Goal: Task Accomplishment & Management: Complete application form

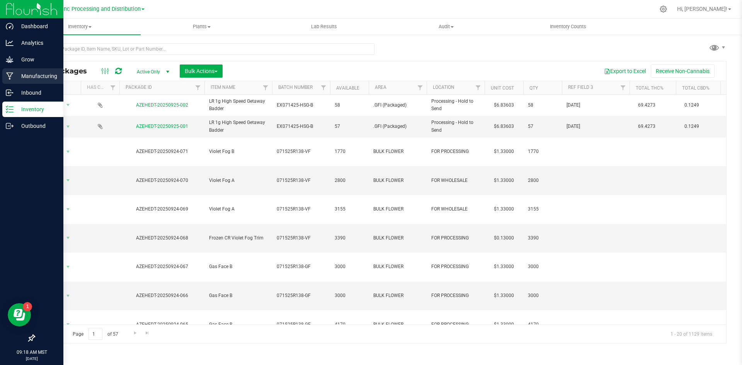
click at [24, 77] on p "Manufacturing" at bounding box center [37, 75] width 46 height 9
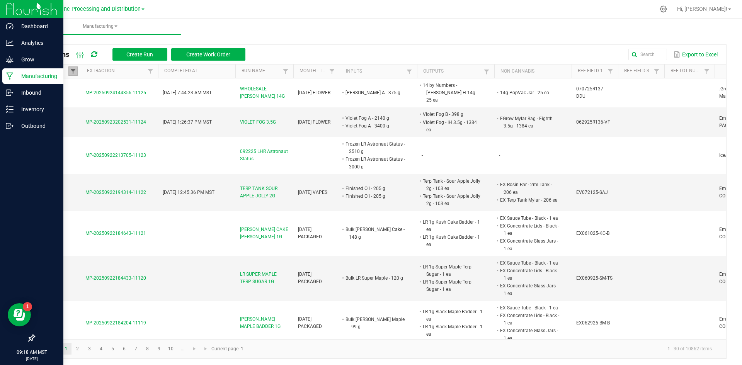
click at [75, 69] on span at bounding box center [73, 71] width 6 height 6
click at [83, 113] on li "Completed" at bounding box center [110, 114] width 75 height 10
checkbox input "false"
click at [128, 141] on button "Filter" at bounding box center [133, 140] width 39 height 17
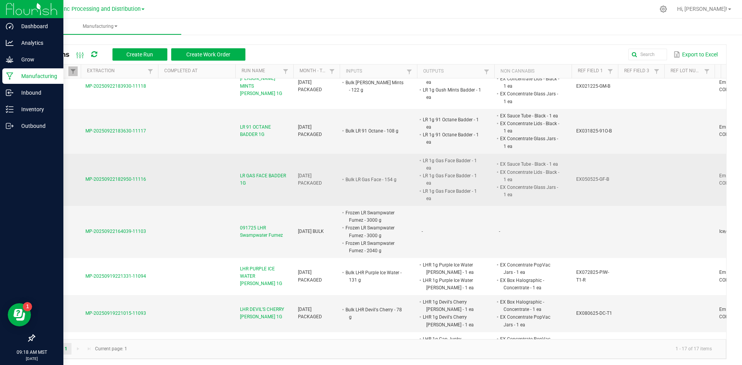
scroll to position [193, 0]
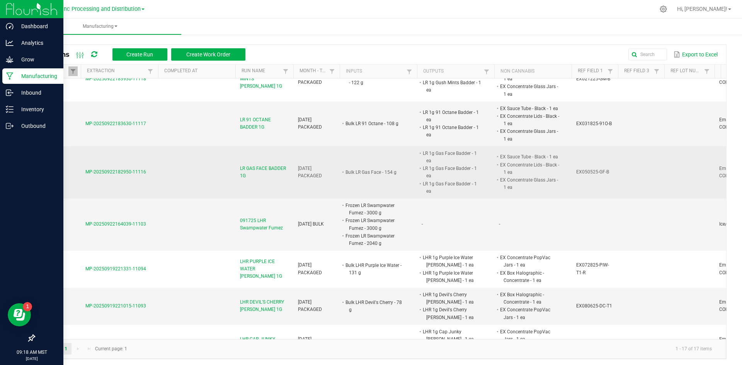
click at [276, 168] on span "LR GAS FACE BADDER 1G" at bounding box center [264, 172] width 49 height 15
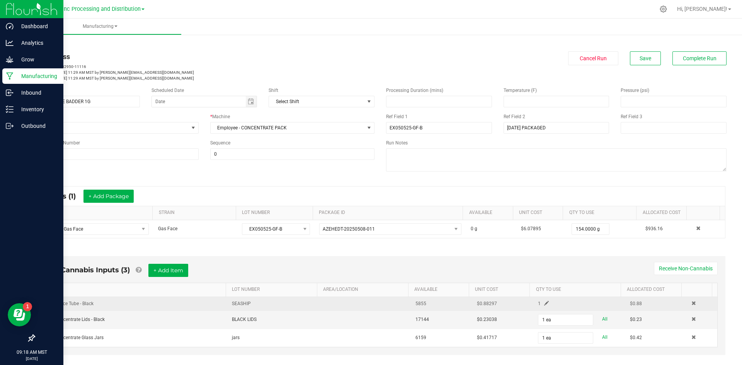
click at [544, 302] on span at bounding box center [546, 303] width 5 height 5
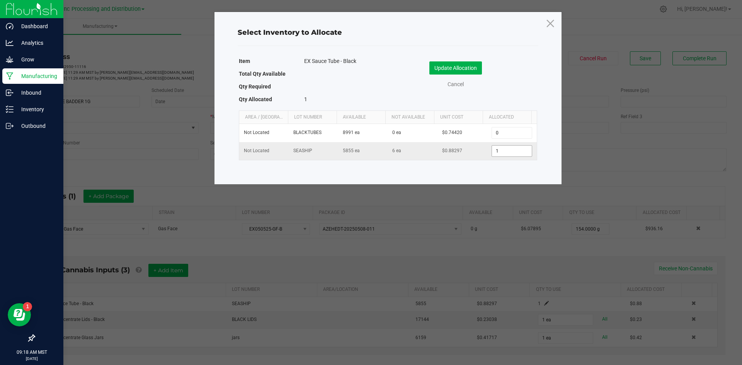
click at [509, 151] on input "1" at bounding box center [511, 151] width 39 height 11
type input "109"
click at [455, 65] on button "Update Allocation" at bounding box center [455, 67] width 53 height 13
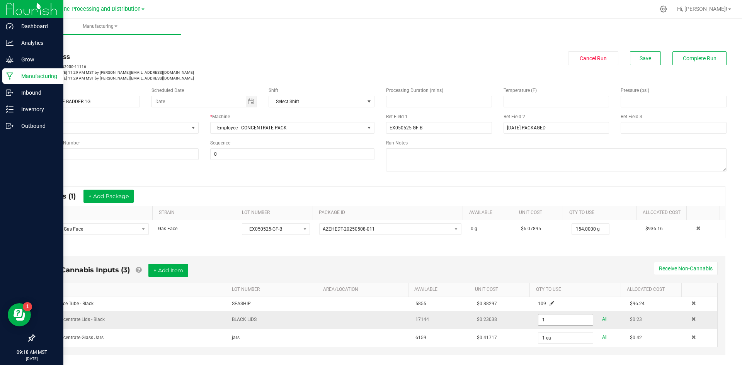
click at [573, 319] on input "1" at bounding box center [565, 320] width 54 height 11
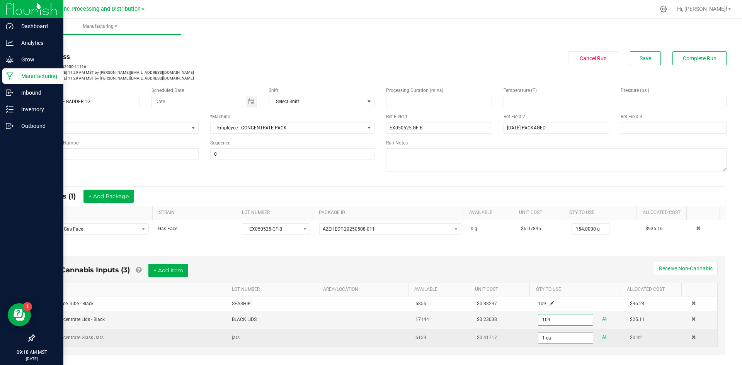
type input "109 ea"
click at [561, 341] on input "1" at bounding box center [565, 338] width 54 height 11
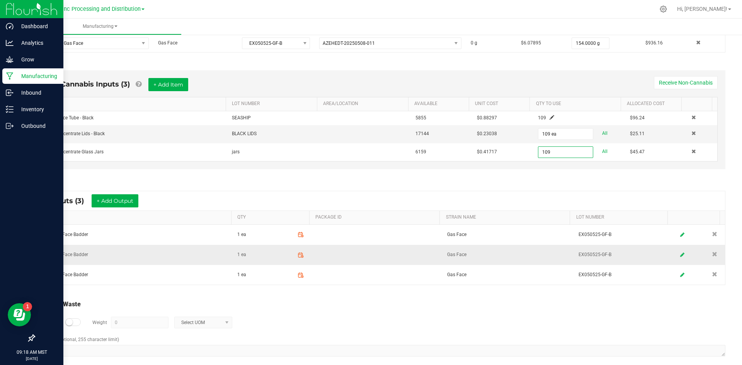
scroll to position [193, 0]
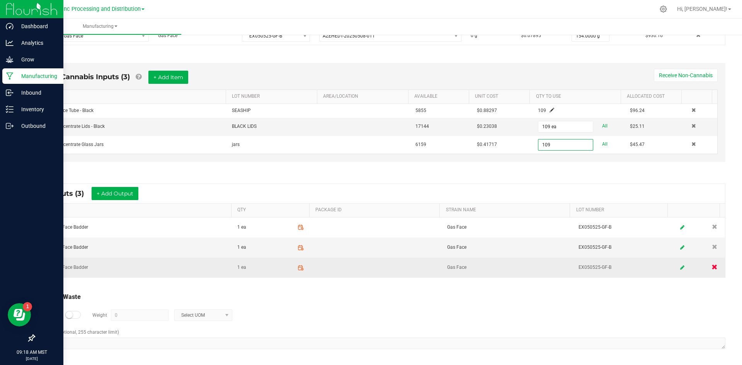
type input "109 ea"
click at [711, 269] on span at bounding box center [714, 267] width 6 height 6
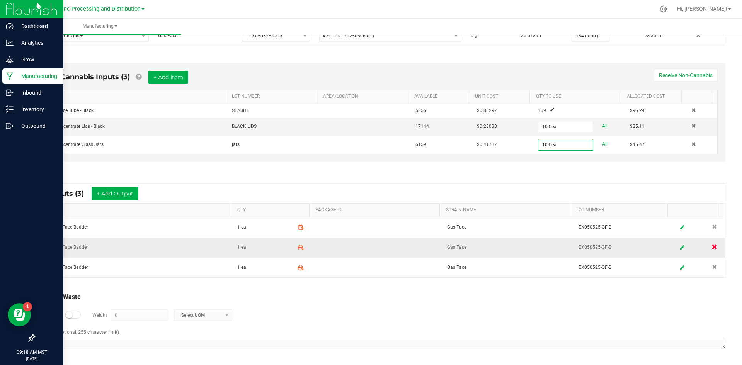
scroll to position [174, 0]
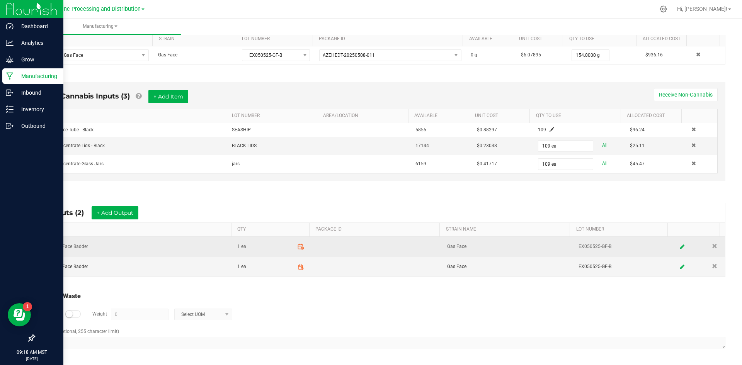
click at [297, 247] on icon at bounding box center [300, 246] width 7 height 7
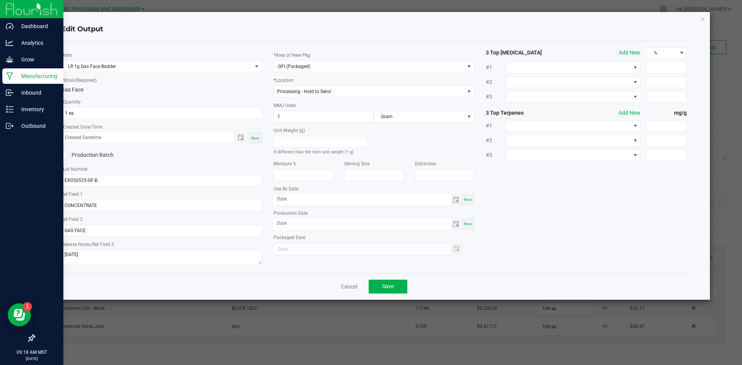
click at [118, 120] on div "* Item LR 1g Gas Face Badder * Strain (Required) Gas Face * Quantity 1 ea * Cre…" at bounding box center [161, 157] width 213 height 220
click at [118, 114] on input "1" at bounding box center [161, 113] width 200 height 11
type input "55 ea"
click at [253, 138] on span "Now" at bounding box center [255, 138] width 8 height 4
type input "[DATE] 9:18 AM"
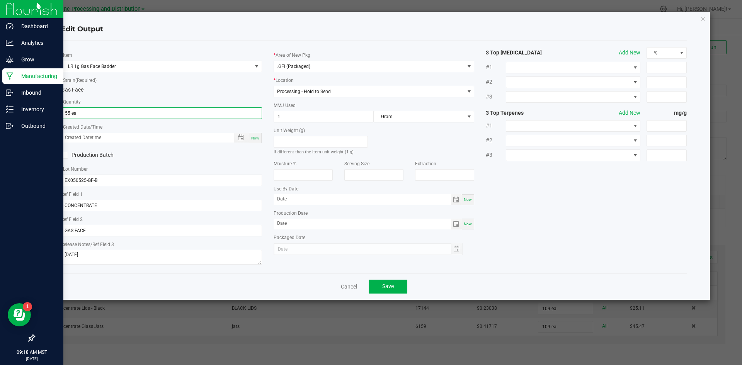
type input "[DATE]"
click at [392, 289] on span "Save" at bounding box center [388, 286] width 12 height 6
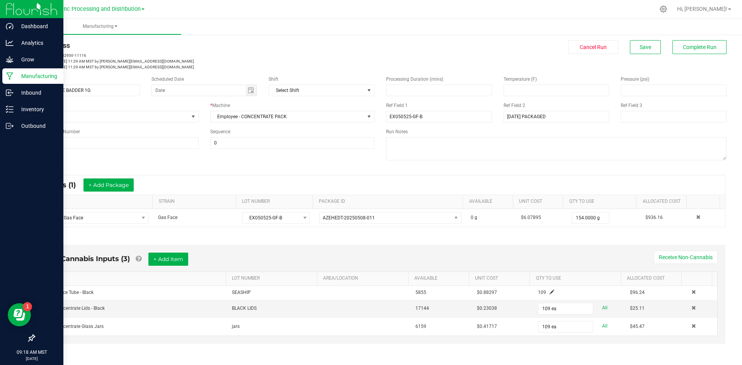
scroll to position [174, 0]
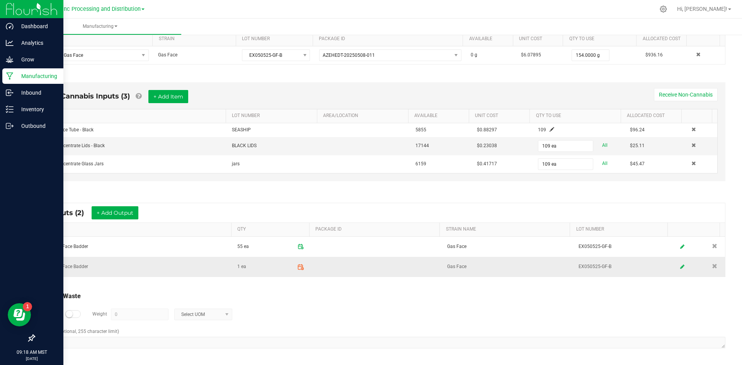
click at [297, 269] on icon at bounding box center [300, 267] width 7 height 7
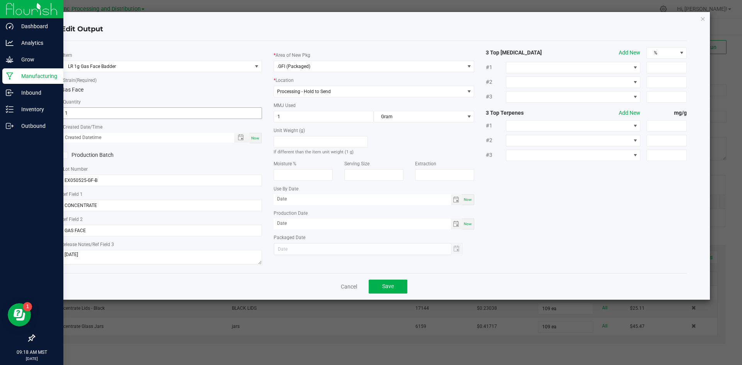
click at [174, 109] on input "1" at bounding box center [161, 113] width 200 height 11
type input "54 ea"
click at [255, 136] on span "Now" at bounding box center [255, 138] width 8 height 4
type input "[DATE] 9:19 AM"
type input "[DATE]"
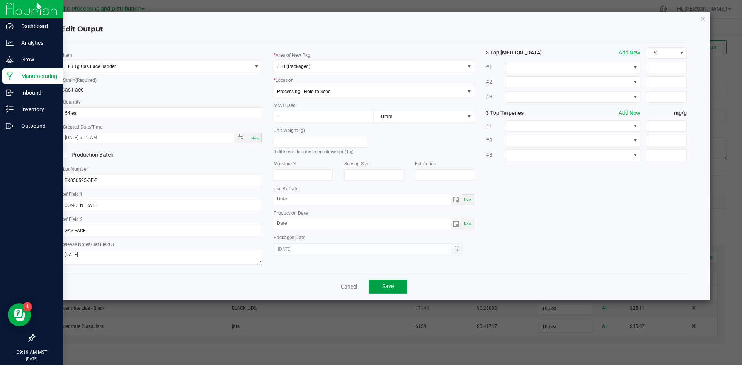
click at [383, 284] on span "Save" at bounding box center [388, 286] width 12 height 6
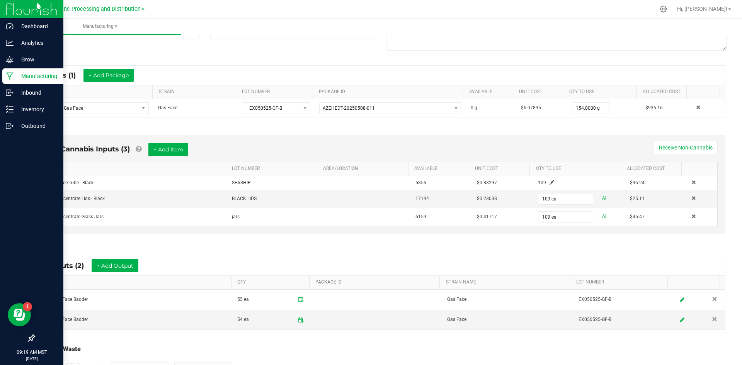
scroll to position [0, 0]
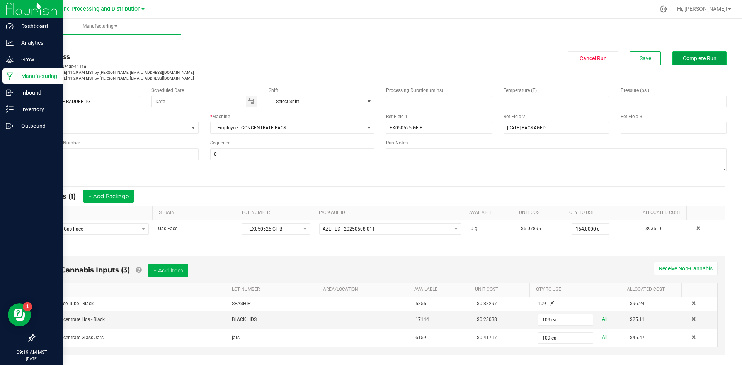
click at [697, 59] on span "Complete Run" at bounding box center [700, 58] width 34 height 6
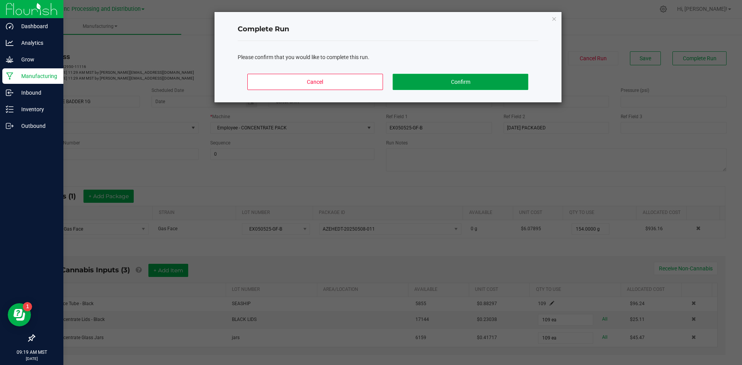
click at [442, 90] on button "Confirm" at bounding box center [460, 82] width 135 height 16
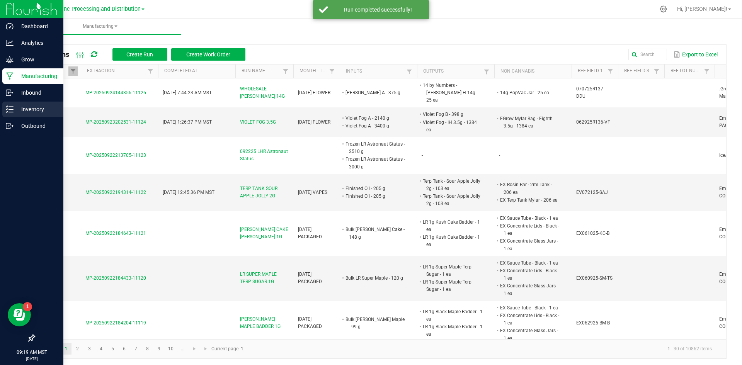
click at [18, 108] on p "Inventory" at bounding box center [37, 109] width 46 height 9
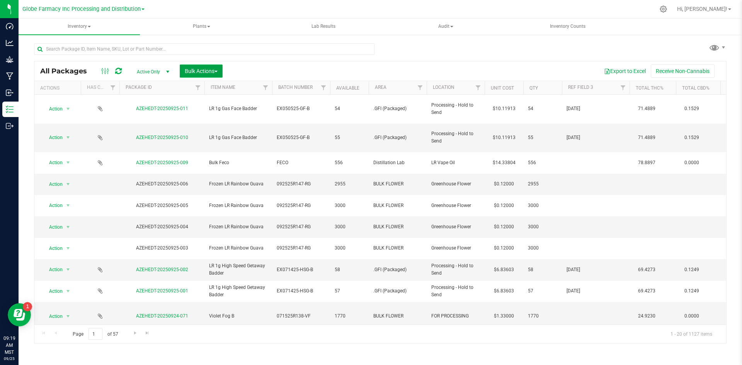
click at [206, 70] on span "Bulk Actions" at bounding box center [201, 71] width 33 height 6
click at [206, 156] on div "Print package labels" at bounding box center [212, 161] width 57 height 12
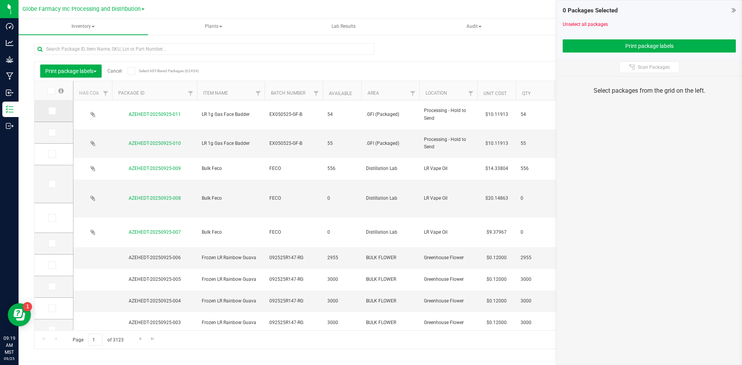
click at [53, 111] on icon at bounding box center [51, 111] width 5 height 0
click at [0, 0] on input "checkbox" at bounding box center [0, 0] width 0 height 0
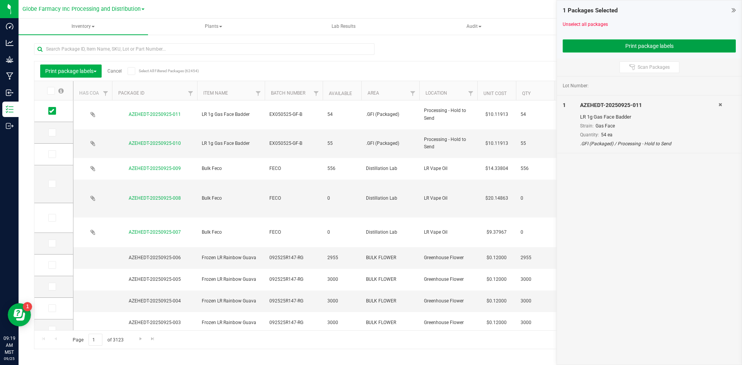
click at [616, 48] on button "Print package labels" at bounding box center [649, 45] width 173 height 13
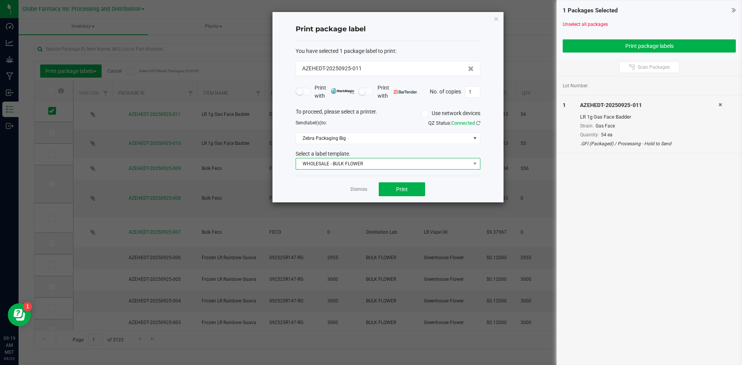
click at [353, 167] on span "WHOLESALE - BULK FLOWER" at bounding box center [383, 163] width 174 height 11
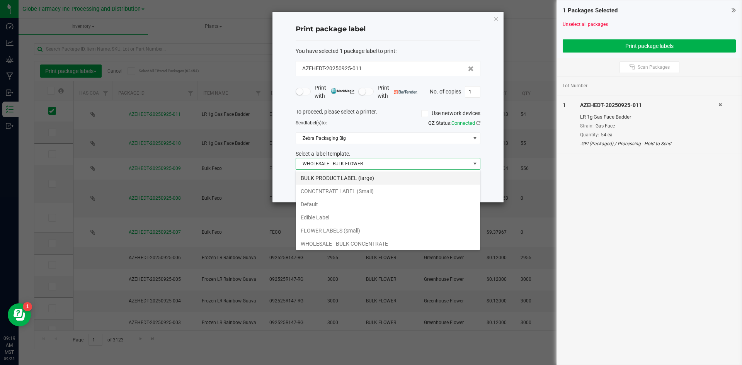
click at [346, 174] on li "BULK PRODUCT LABEL (large)" at bounding box center [388, 178] width 184 height 13
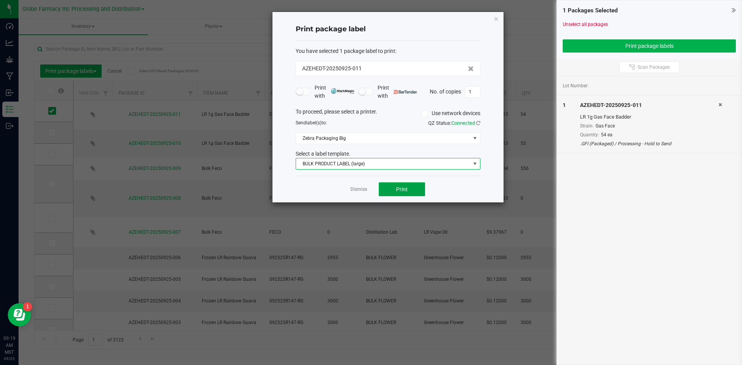
click at [398, 184] on button "Print" at bounding box center [402, 189] width 46 height 14
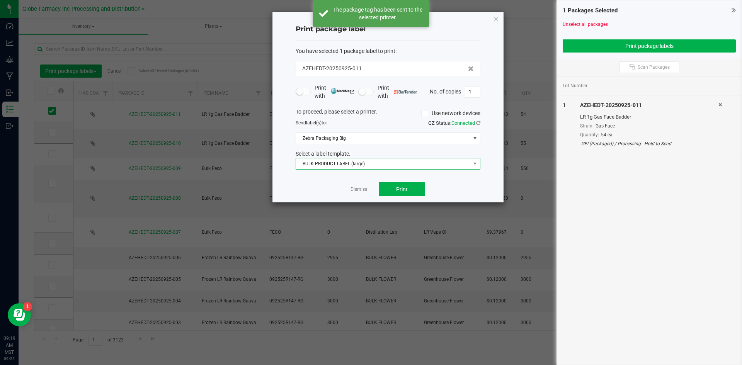
click at [352, 165] on span "BULK PRODUCT LABEL (large)" at bounding box center [383, 163] width 174 height 11
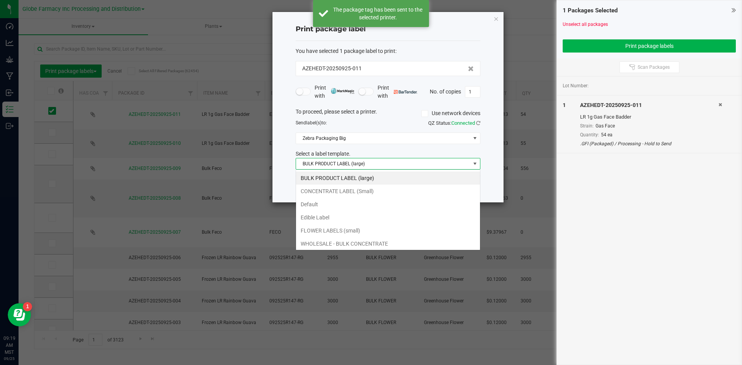
scroll to position [12, 185]
click at [354, 187] on li "CONCENTRATE LABEL (Small)" at bounding box center [388, 191] width 184 height 13
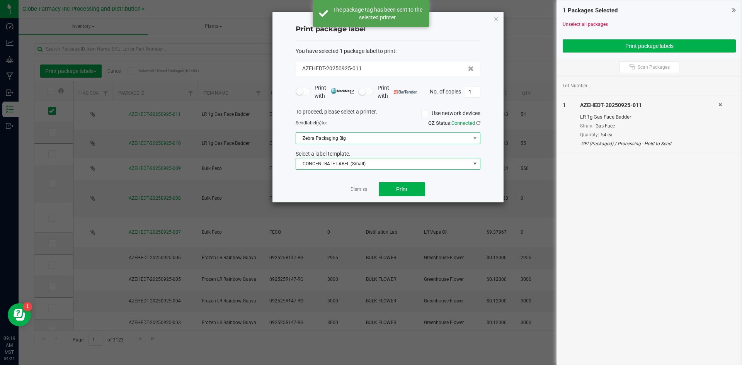
click at [352, 135] on span "Zebra Packaging Big" at bounding box center [383, 138] width 174 height 11
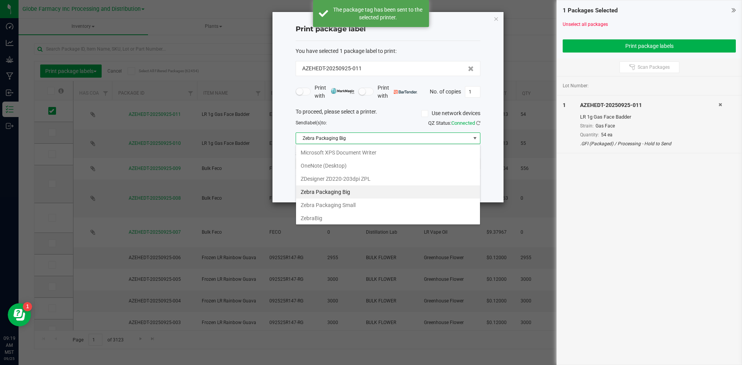
scroll to position [93, 0]
click at [351, 188] on Small "Zebra Packaging Small" at bounding box center [388, 191] width 184 height 13
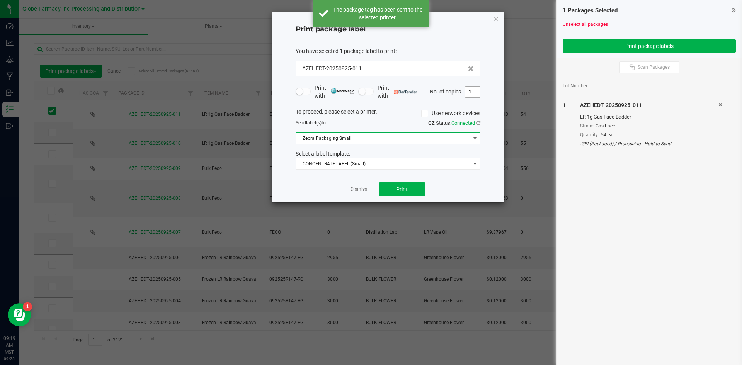
click at [472, 92] on input "1" at bounding box center [472, 92] width 15 height 11
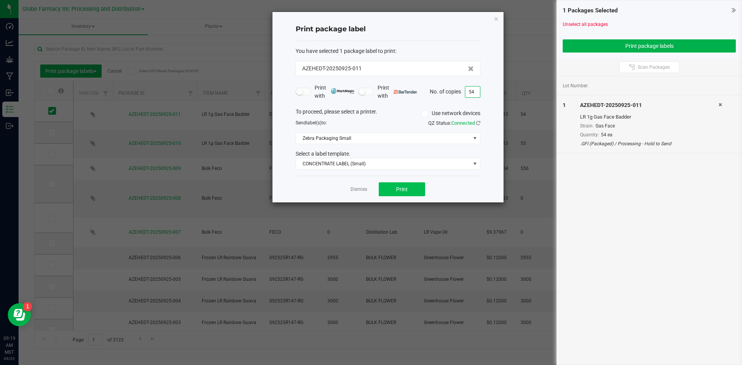
type input "54"
click at [404, 191] on span "Print" at bounding box center [402, 189] width 12 height 6
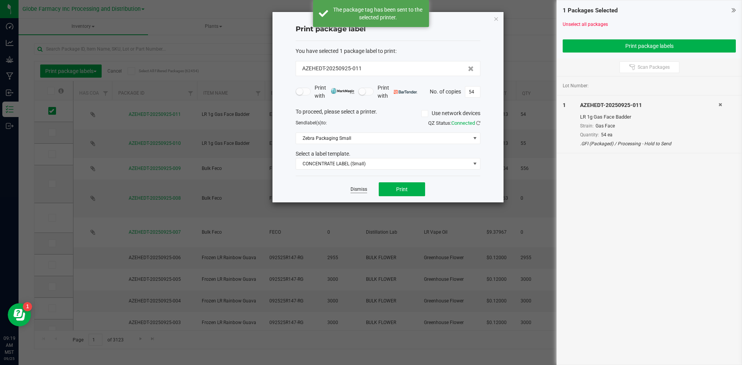
click at [359, 187] on link "Dismiss" at bounding box center [358, 189] width 17 height 7
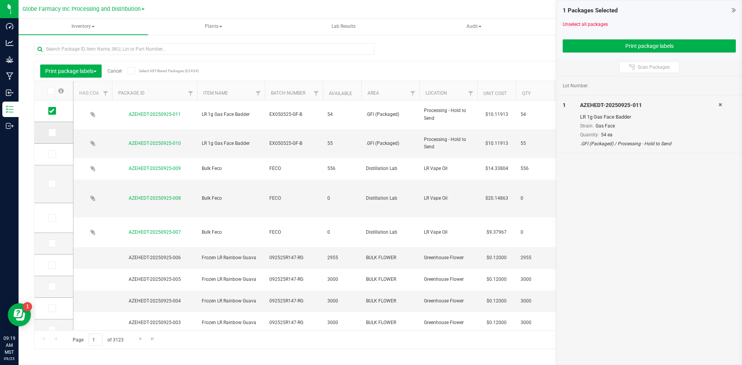
click at [49, 133] on icon at bounding box center [51, 133] width 5 height 0
click at [0, 0] on input "checkbox" at bounding box center [0, 0] width 0 height 0
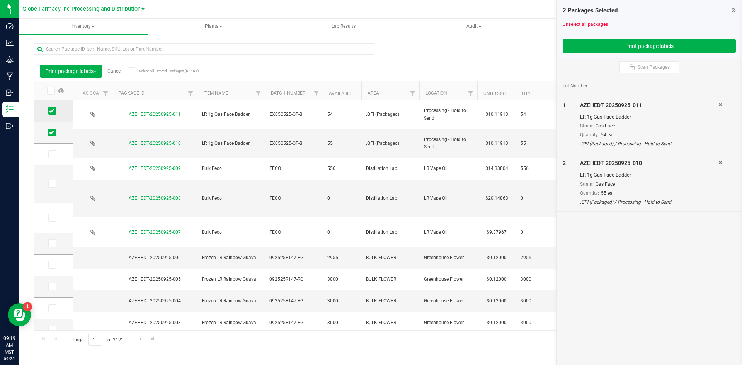
click at [51, 111] on icon at bounding box center [51, 111] width 5 height 0
click at [0, 0] on input "checkbox" at bounding box center [0, 0] width 0 height 0
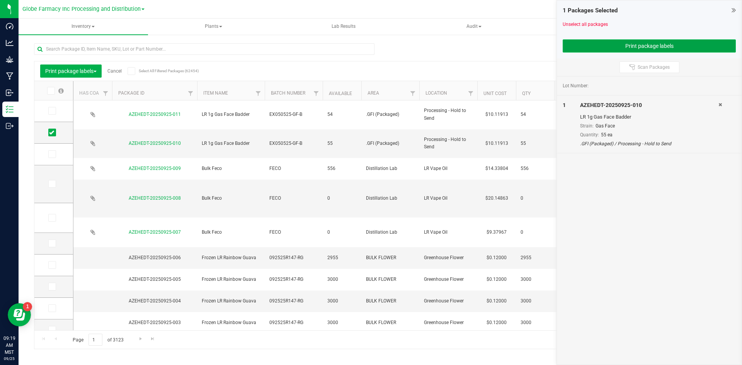
click at [622, 47] on button "Print package labels" at bounding box center [649, 45] width 173 height 13
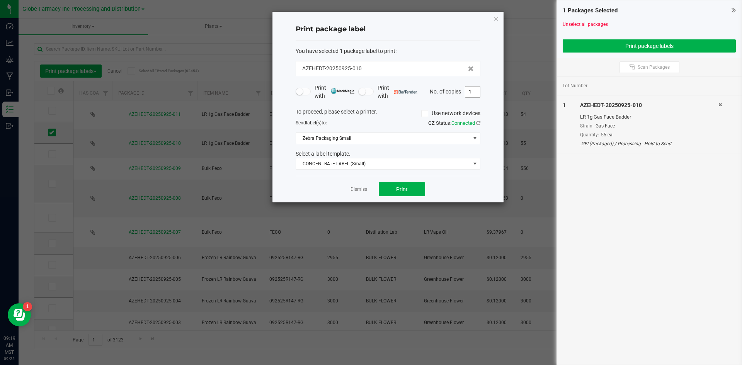
click at [469, 91] on input "1" at bounding box center [472, 92] width 15 height 11
click at [417, 189] on button "Print" at bounding box center [402, 189] width 46 height 14
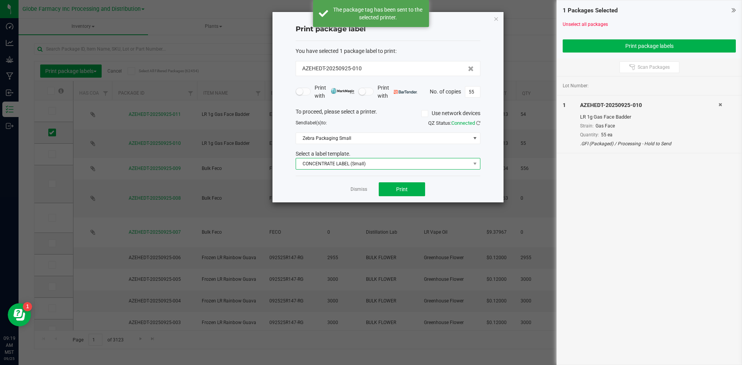
click at [361, 165] on span "CONCENTRATE LABEL (Small)" at bounding box center [383, 163] width 174 height 11
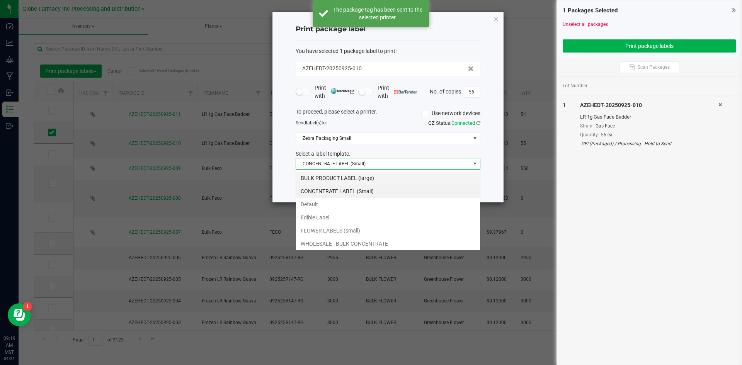
scroll to position [12, 185]
click at [349, 181] on li "BULK PRODUCT LABEL (large)" at bounding box center [388, 178] width 184 height 13
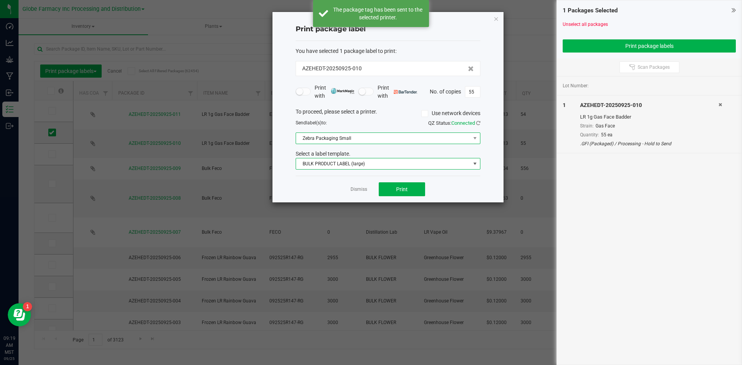
click at [354, 136] on span "Zebra Packaging Small" at bounding box center [383, 138] width 174 height 11
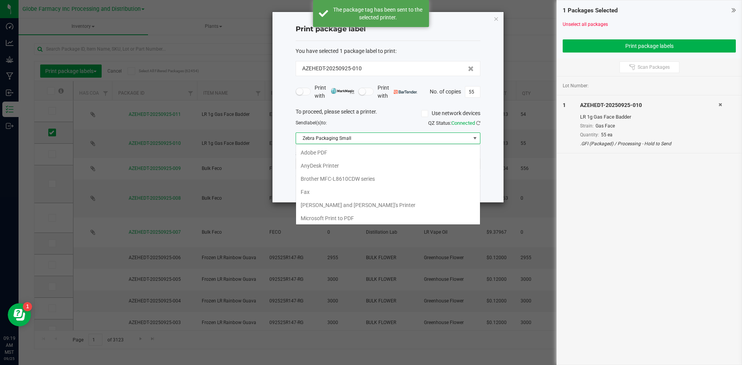
scroll to position [67, 0]
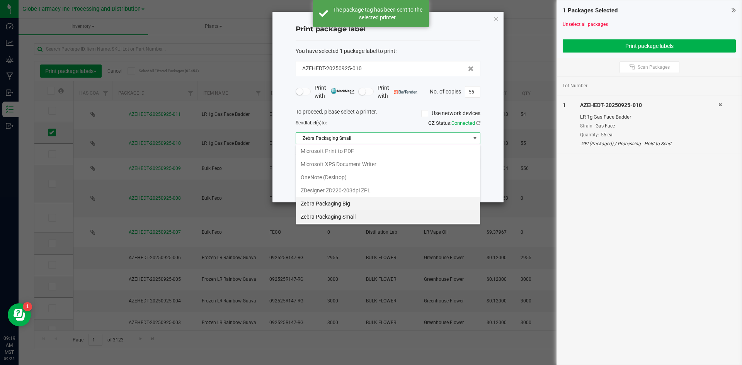
click at [342, 197] on Big "Zebra Packaging Big" at bounding box center [388, 203] width 184 height 13
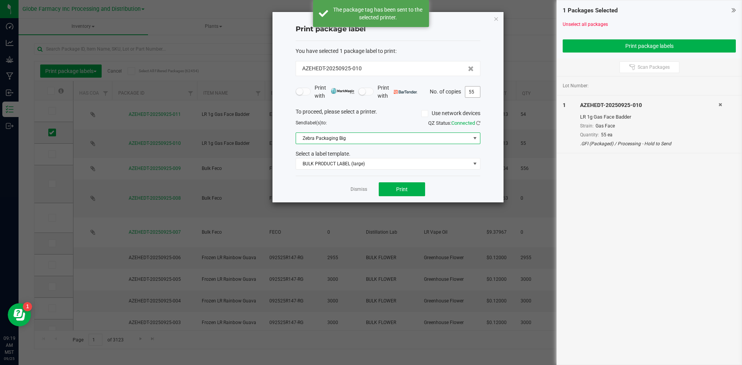
click at [473, 91] on input "55" at bounding box center [472, 92] width 15 height 11
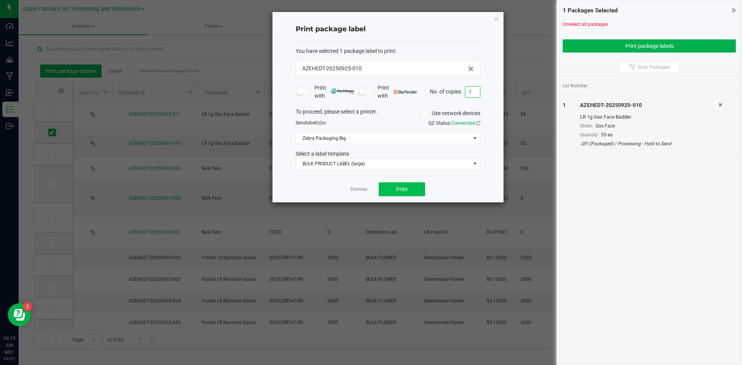
type input "1"
click at [412, 184] on button "Print" at bounding box center [402, 189] width 46 height 14
click at [355, 192] on link "Dismiss" at bounding box center [358, 189] width 17 height 7
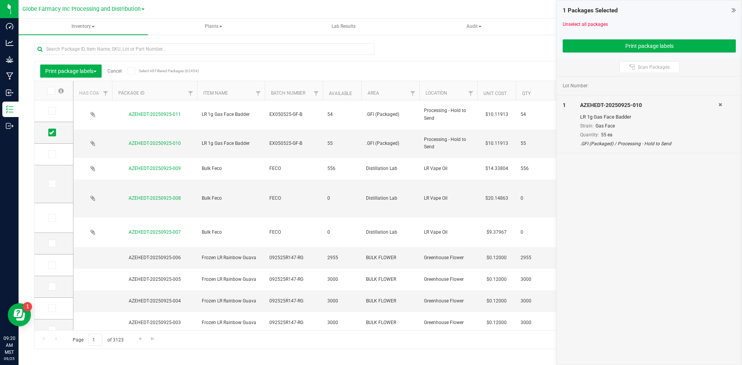
click at [116, 70] on link "Cancel" at bounding box center [114, 70] width 14 height 5
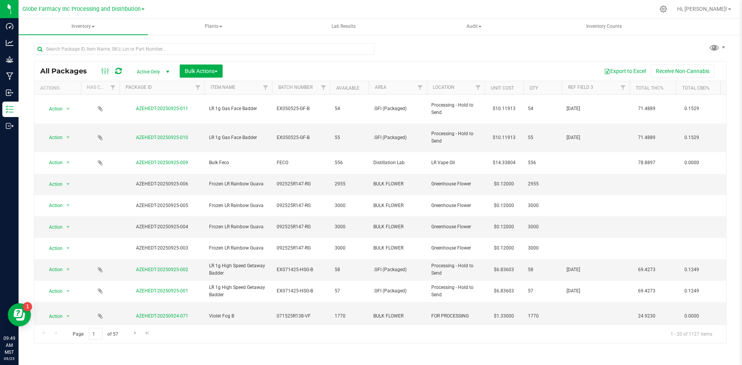
click at [117, 68] on icon at bounding box center [118, 71] width 7 height 8
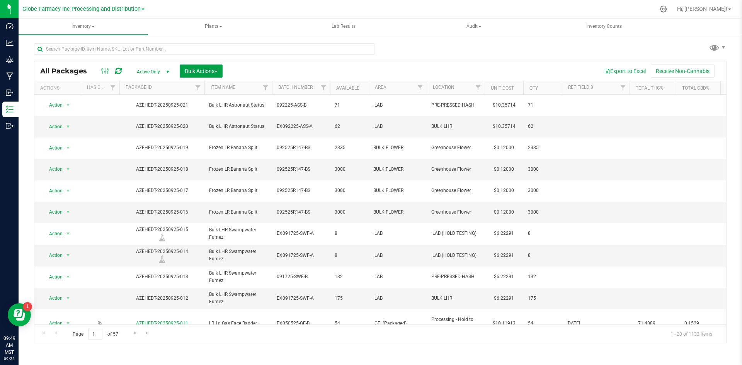
click at [204, 70] on span "Bulk Actions" at bounding box center [201, 71] width 33 height 6
click at [210, 162] on span "Print package labels" at bounding box center [207, 159] width 46 height 6
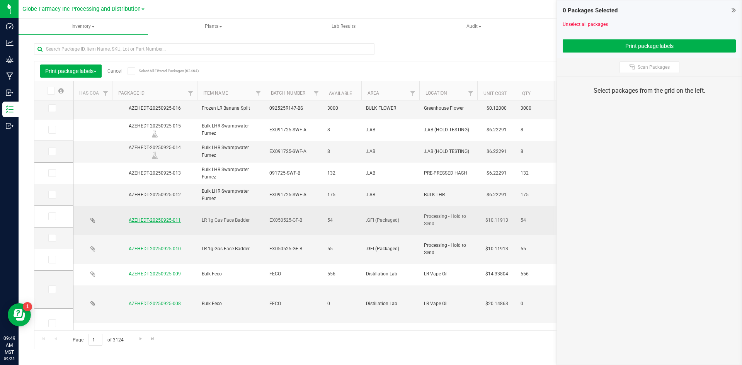
scroll to position [116, 0]
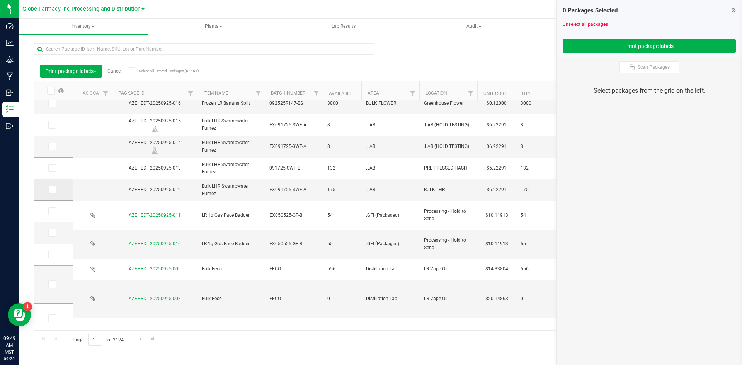
click at [56, 189] on span at bounding box center [52, 190] width 8 height 8
click at [0, 0] on input "checkbox" at bounding box center [0, 0] width 0 height 0
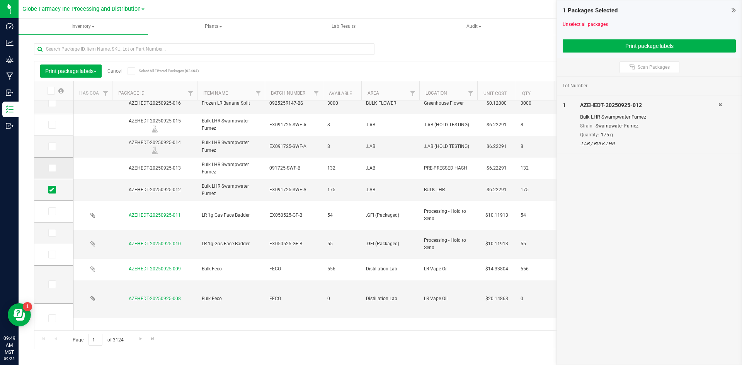
click at [51, 160] on td at bounding box center [53, 169] width 39 height 22
click at [55, 173] on td at bounding box center [53, 169] width 39 height 22
click at [55, 168] on span at bounding box center [52, 168] width 8 height 8
click at [0, 0] on input "checkbox" at bounding box center [0, 0] width 0 height 0
click at [55, 146] on span at bounding box center [52, 147] width 8 height 8
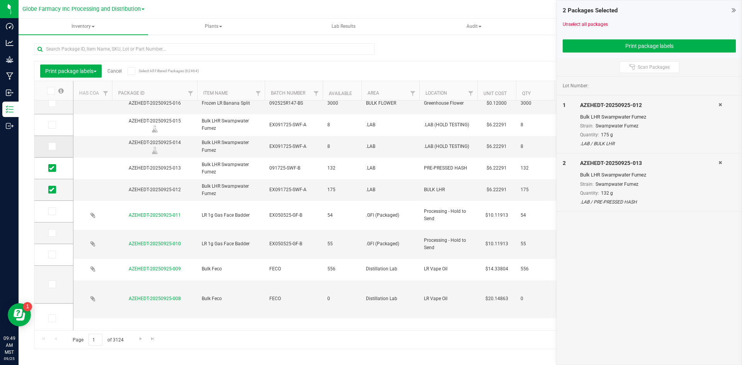
click at [0, 0] on input "checkbox" at bounding box center [0, 0] width 0 height 0
click at [51, 125] on icon at bounding box center [51, 125] width 5 height 0
click at [0, 0] on input "checkbox" at bounding box center [0, 0] width 0 height 0
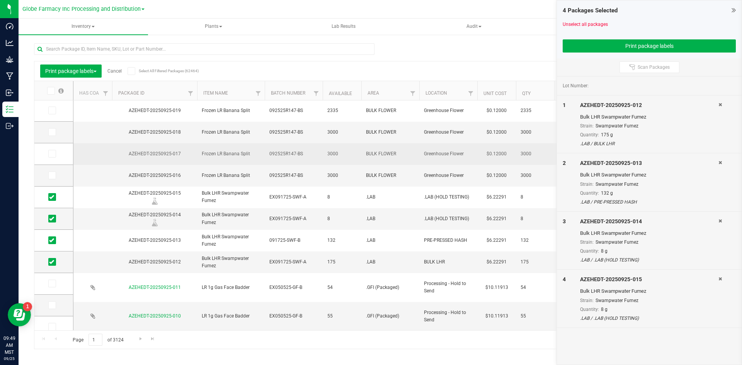
scroll to position [39, 0]
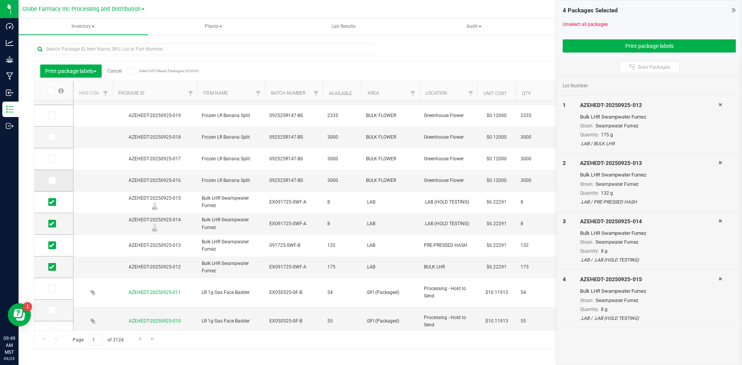
click at [55, 182] on span at bounding box center [52, 181] width 8 height 8
click at [0, 0] on input "checkbox" at bounding box center [0, 0] width 0 height 0
click at [54, 159] on span at bounding box center [52, 159] width 8 height 8
click at [0, 0] on input "checkbox" at bounding box center [0, 0] width 0 height 0
click at [50, 140] on span at bounding box center [52, 137] width 8 height 8
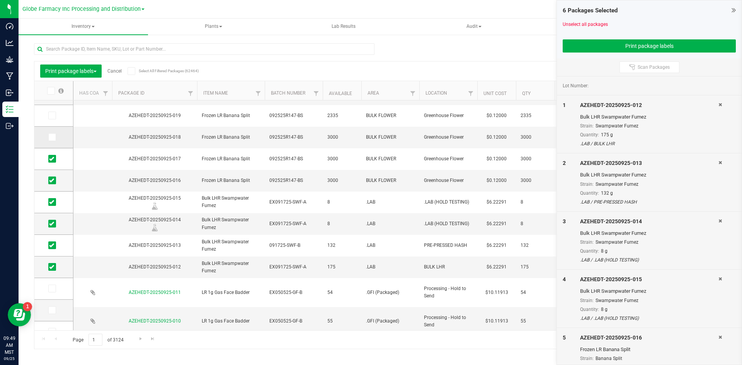
click at [0, 0] on input "checkbox" at bounding box center [0, 0] width 0 height 0
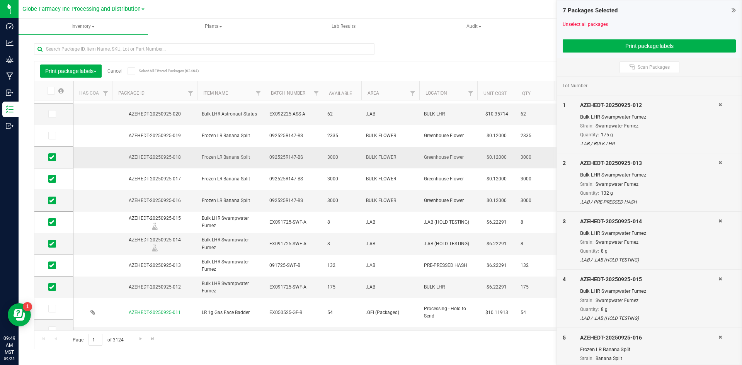
scroll to position [0, 0]
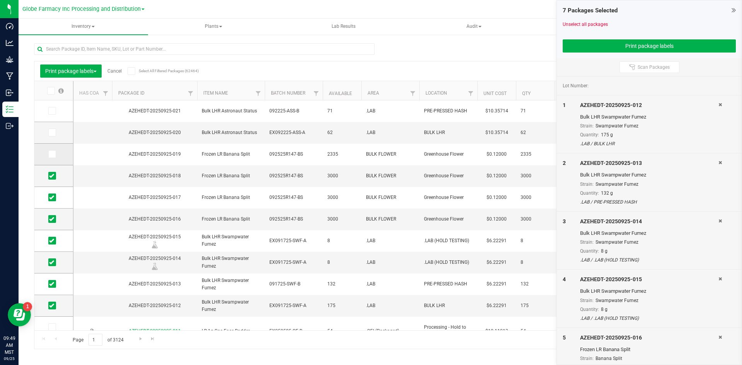
click at [54, 151] on span at bounding box center [52, 154] width 8 height 8
click at [0, 0] on input "checkbox" at bounding box center [0, 0] width 0 height 0
click at [52, 136] on span at bounding box center [52, 133] width 8 height 8
click at [0, 0] on input "checkbox" at bounding box center [0, 0] width 0 height 0
click at [52, 111] on icon at bounding box center [51, 111] width 5 height 0
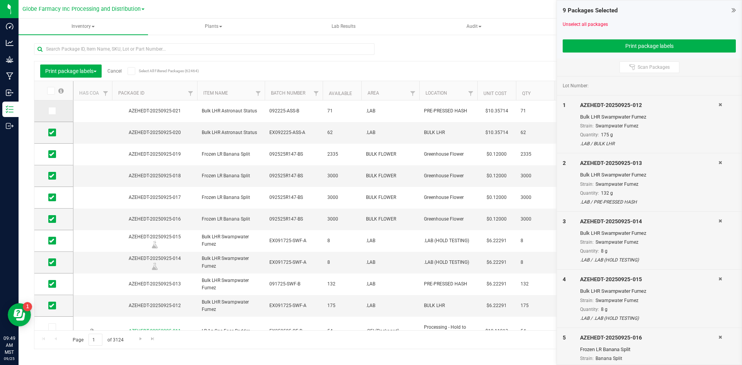
click at [0, 0] on input "checkbox" at bounding box center [0, 0] width 0 height 0
click at [635, 51] on button "Print package labels" at bounding box center [649, 45] width 173 height 13
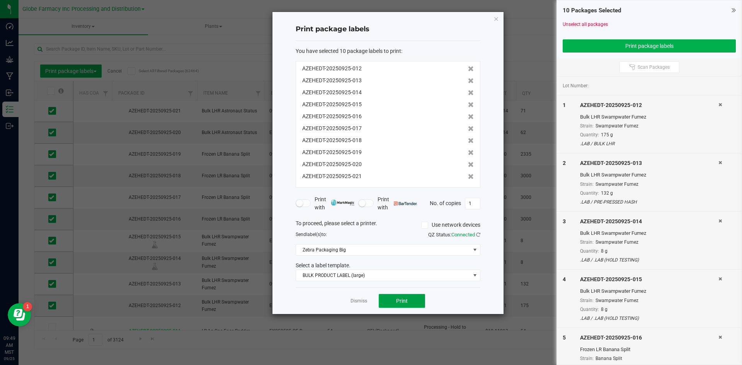
click at [394, 304] on button "Print" at bounding box center [402, 301] width 46 height 14
click at [354, 304] on link "Dismiss" at bounding box center [358, 301] width 17 height 7
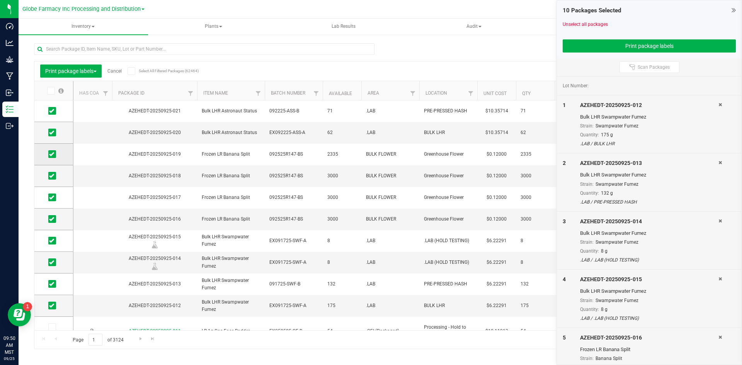
click at [54, 154] on icon at bounding box center [51, 154] width 5 height 0
click at [0, 0] on input "checkbox" at bounding box center [0, 0] width 0 height 0
click at [54, 180] on span at bounding box center [52, 176] width 8 height 8
click at [0, 0] on input "checkbox" at bounding box center [0, 0] width 0 height 0
click at [53, 197] on icon at bounding box center [51, 197] width 5 height 0
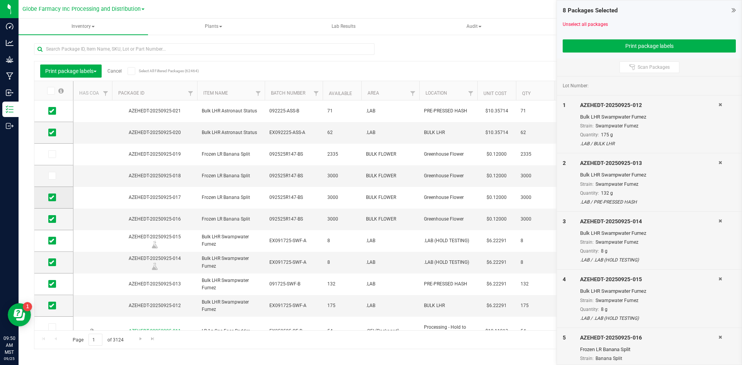
click at [0, 0] on input "checkbox" at bounding box center [0, 0] width 0 height 0
click at [54, 219] on icon at bounding box center [51, 219] width 5 height 0
click at [0, 0] on input "checkbox" at bounding box center [0, 0] width 0 height 0
click at [592, 22] on link "Unselect all packages" at bounding box center [585, 24] width 45 height 5
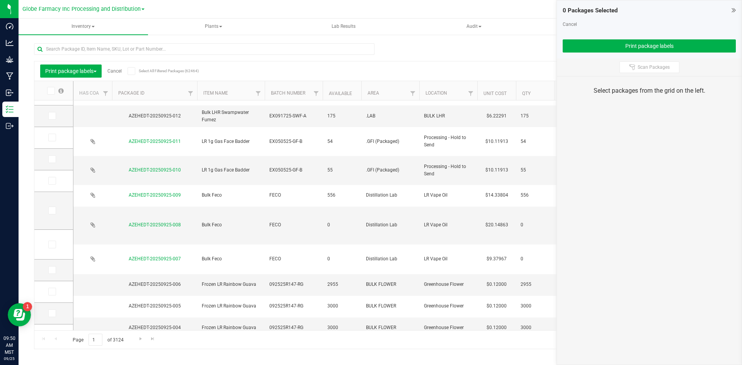
scroll to position [193, 0]
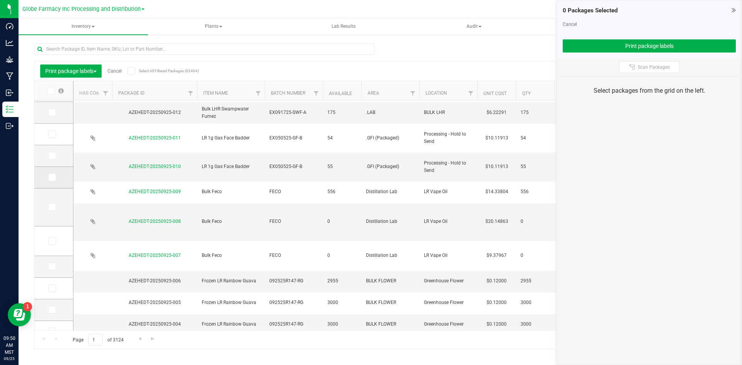
click at [50, 177] on icon at bounding box center [51, 177] width 5 height 0
click at [0, 0] on input "checkbox" at bounding box center [0, 0] width 0 height 0
click at [53, 203] on span at bounding box center [52, 207] width 8 height 8
click at [0, 0] on input "checkbox" at bounding box center [0, 0] width 0 height 0
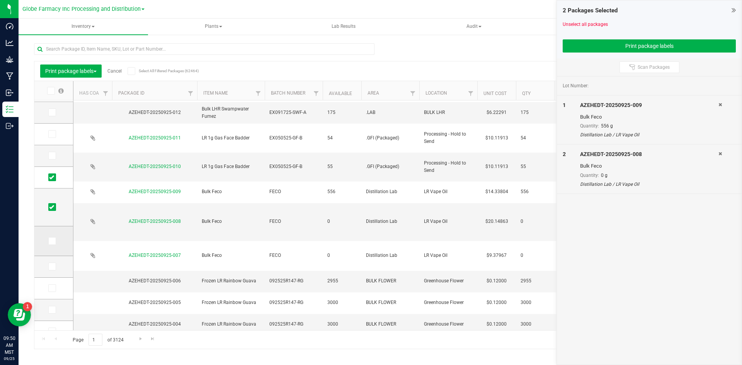
click at [52, 241] on icon at bounding box center [51, 241] width 5 height 0
click at [0, 0] on input "checkbox" at bounding box center [0, 0] width 0 height 0
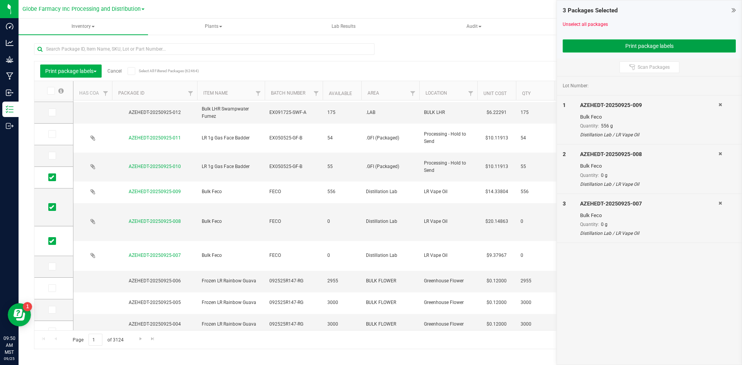
click at [624, 48] on button "Print package labels" at bounding box center [649, 45] width 173 height 13
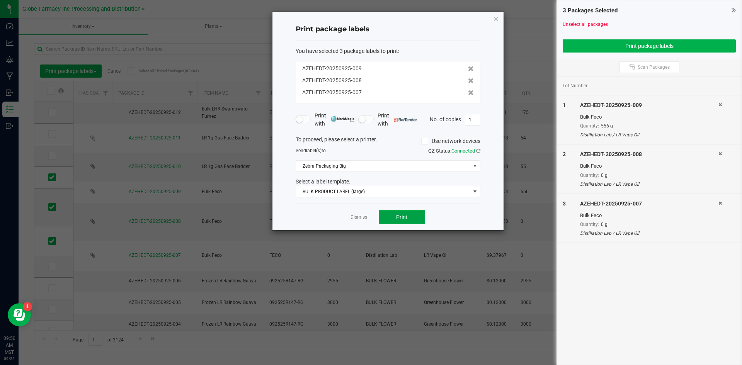
click at [381, 215] on button "Print" at bounding box center [402, 217] width 46 height 14
click at [354, 218] on link "Dismiss" at bounding box center [358, 217] width 17 height 7
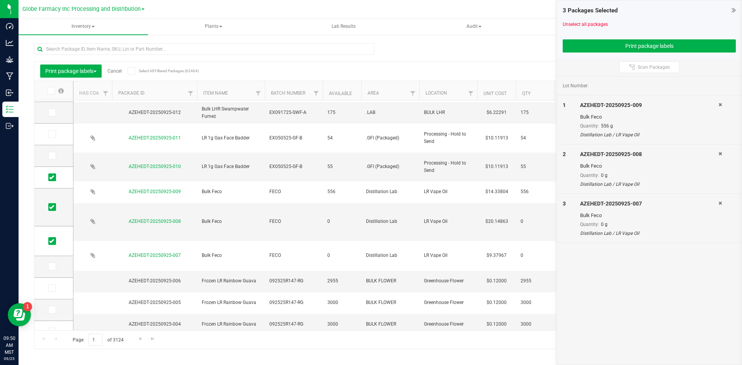
drag, startPoint x: 118, startPoint y: 70, endPoint x: 120, endPoint y: 74, distance: 5.0
click at [120, 74] on div "Print package labels Cancel Select All Filtered Packages (62464)" at bounding box center [108, 71] width 137 height 13
click at [119, 72] on link "Cancel" at bounding box center [114, 70] width 14 height 5
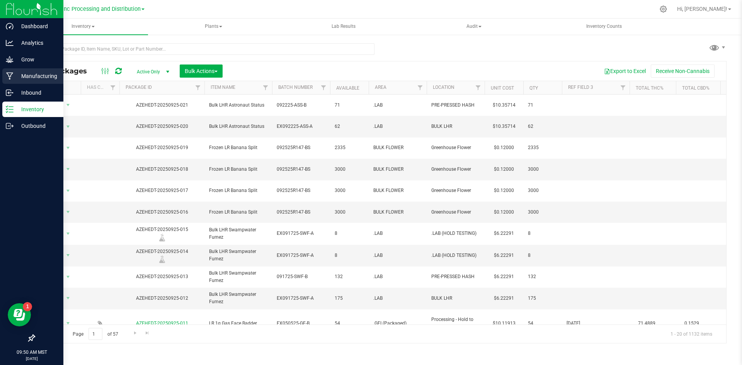
click at [13, 77] on icon at bounding box center [9, 76] width 7 height 8
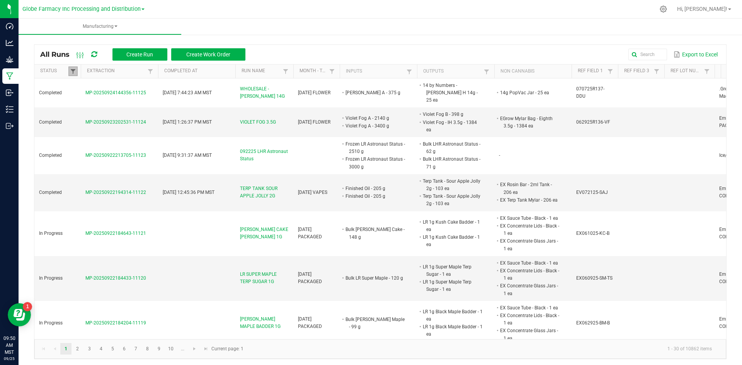
click at [73, 70] on span at bounding box center [73, 71] width 6 height 6
click at [81, 114] on li "Completed" at bounding box center [110, 114] width 75 height 10
checkbox input "false"
click at [135, 140] on button "Filter" at bounding box center [133, 140] width 39 height 17
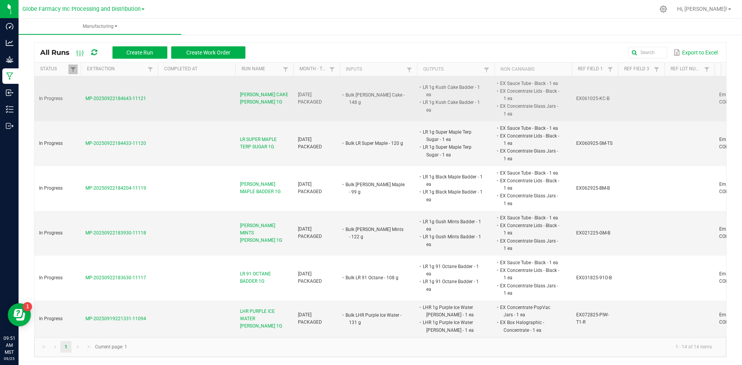
click at [249, 104] on span "[PERSON_NAME] CAKE [PERSON_NAME] 1G" at bounding box center [264, 98] width 49 height 15
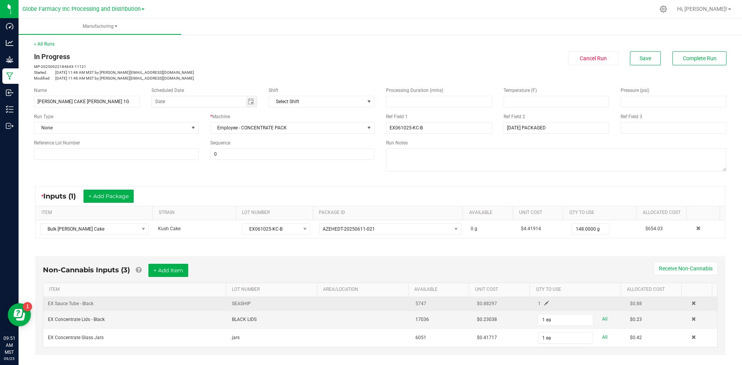
click at [544, 304] on span at bounding box center [546, 303] width 5 height 5
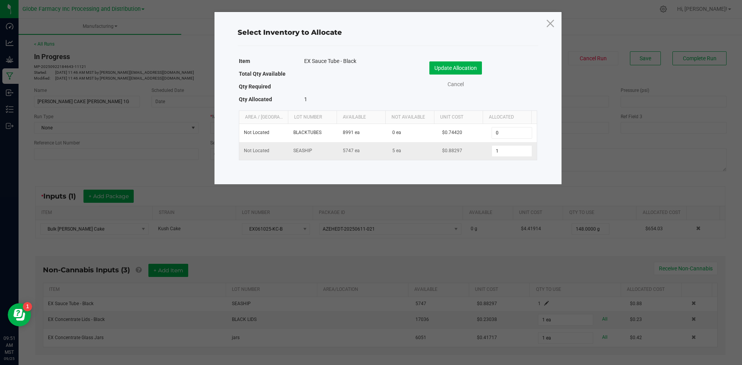
click at [500, 158] on td "1" at bounding box center [511, 151] width 49 height 18
click at [500, 155] on input "1" at bounding box center [511, 151] width 39 height 11
type input "141"
click at [472, 60] on div "Update Allocation Cancel" at bounding box center [463, 76] width 138 height 41
click at [470, 70] on button "Update Allocation" at bounding box center [455, 67] width 53 height 13
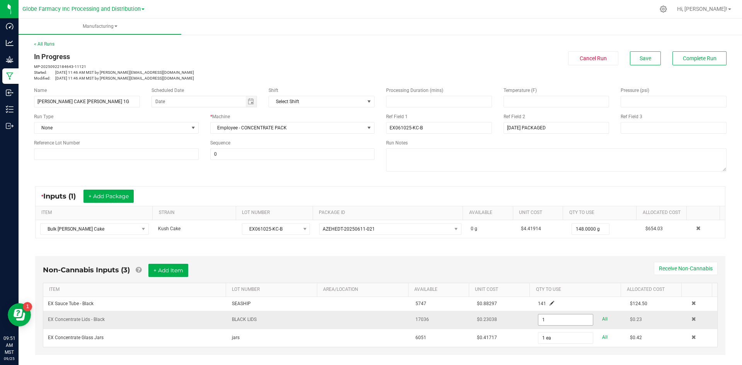
click at [541, 320] on input "1" at bounding box center [565, 320] width 54 height 11
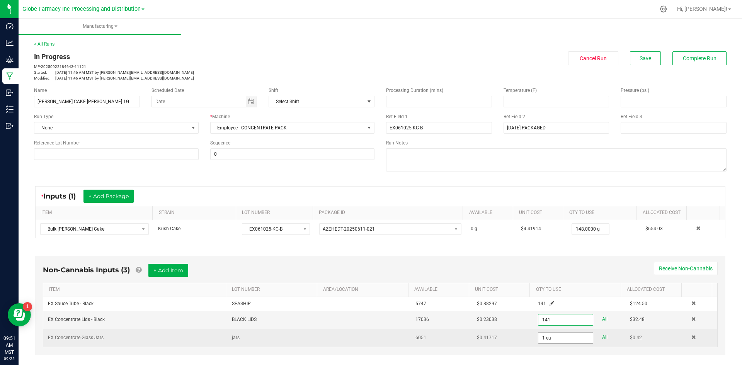
type input "141 ea"
click at [541, 339] on input "1" at bounding box center [565, 338] width 54 height 11
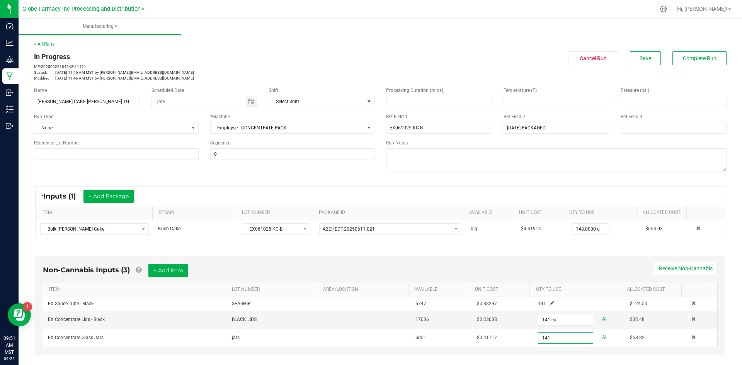
type input "141 ea"
click at [609, 270] on div "Non-Cannabis Inputs (3) + Add Item Receive Non-Cannabis" at bounding box center [380, 273] width 675 height 19
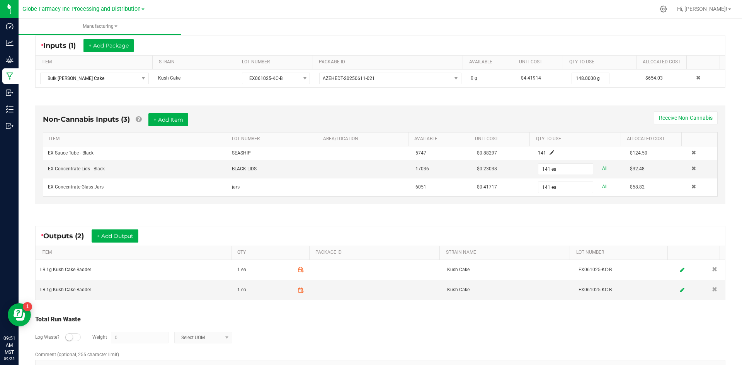
scroll to position [174, 0]
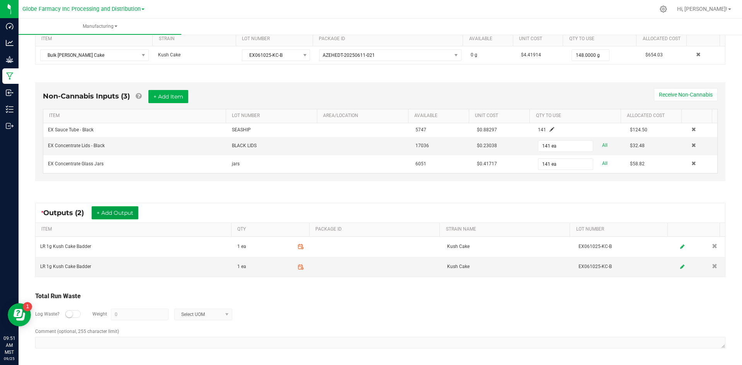
click at [114, 219] on button "+ Add Output" at bounding box center [115, 212] width 47 height 13
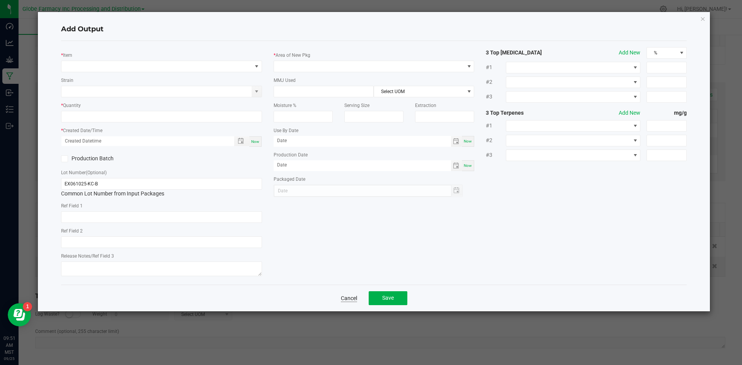
click at [347, 298] on link "Cancel" at bounding box center [349, 298] width 16 height 8
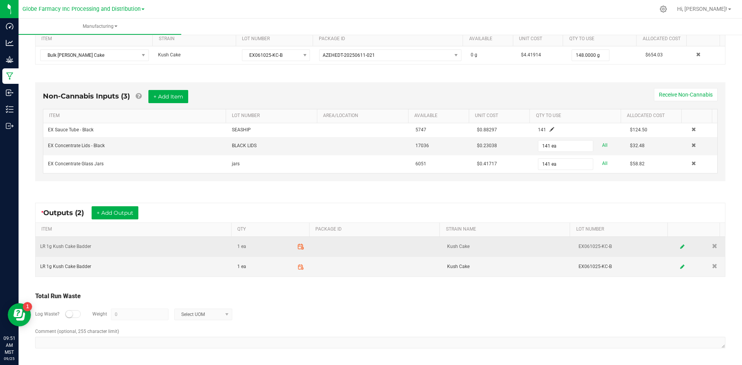
click at [299, 245] on icon at bounding box center [299, 244] width 0 height 1
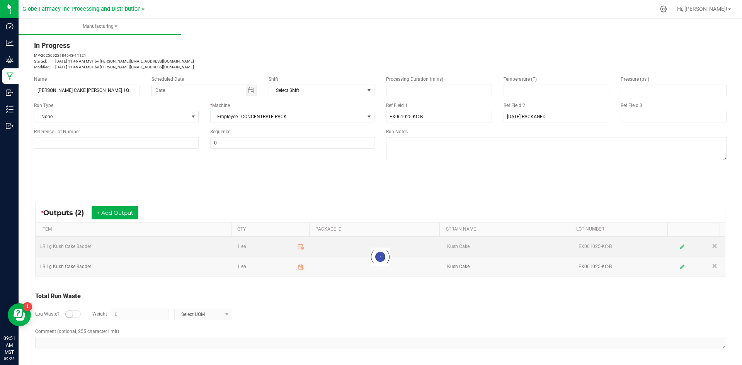
scroll to position [11, 0]
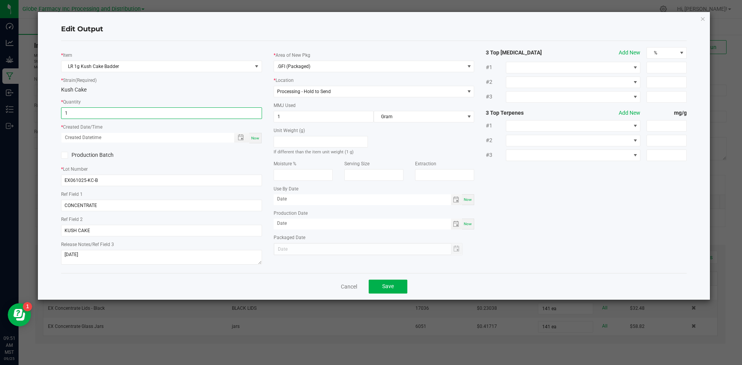
click at [122, 116] on input "1" at bounding box center [161, 113] width 200 height 11
type input "50 ea"
click at [255, 141] on div "Now" at bounding box center [255, 138] width 12 height 10
type input "[DATE] 9:51 AM"
type input "[DATE]"
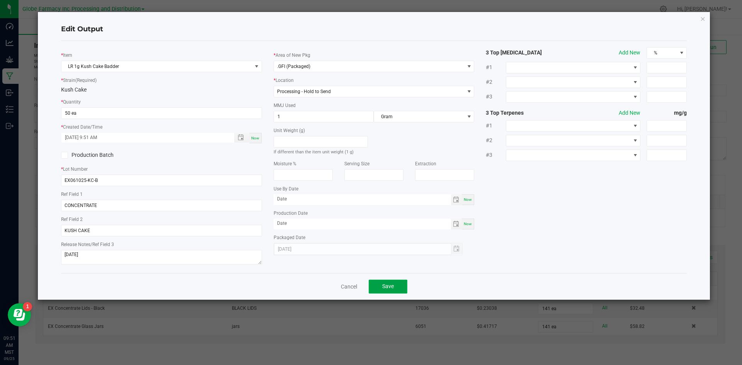
click at [393, 287] on span "Save" at bounding box center [388, 286] width 12 height 6
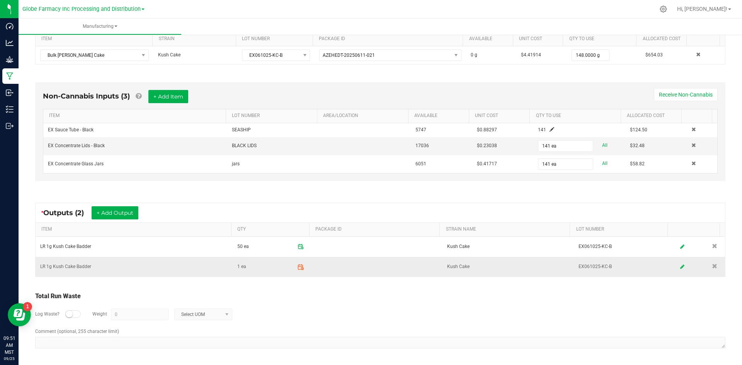
click at [297, 268] on icon at bounding box center [300, 267] width 7 height 7
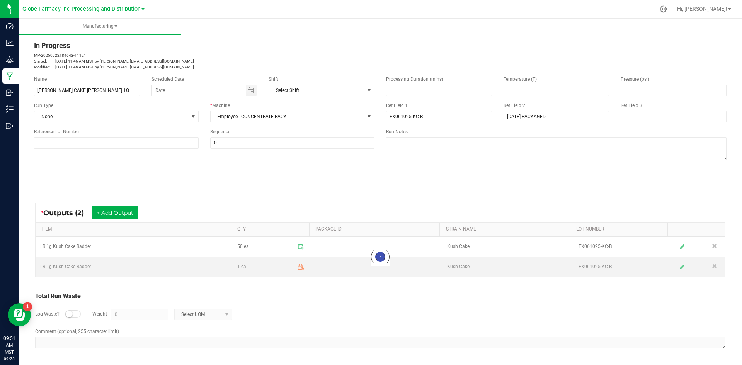
scroll to position [11, 0]
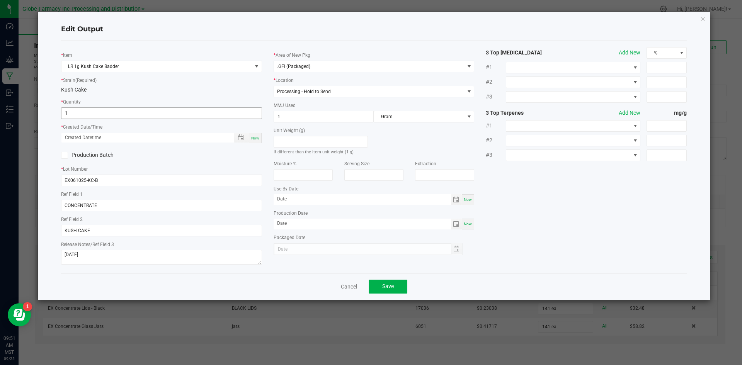
click at [151, 114] on input "1" at bounding box center [161, 113] width 200 height 11
type input "50 ea"
click at [258, 139] on span "Now" at bounding box center [255, 138] width 8 height 4
type input "[DATE] 9:52 AM"
type input "[DATE]"
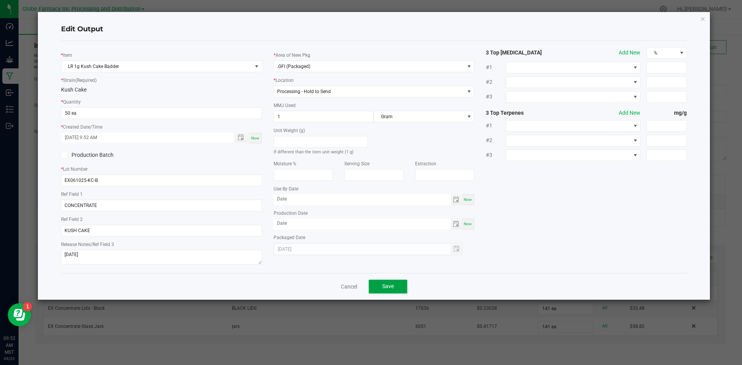
click at [387, 280] on button "Save" at bounding box center [388, 287] width 39 height 14
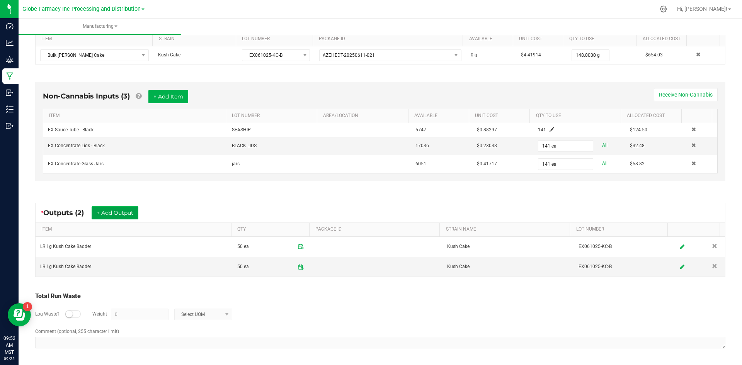
click at [114, 212] on button "+ Add Output" at bounding box center [115, 212] width 47 height 13
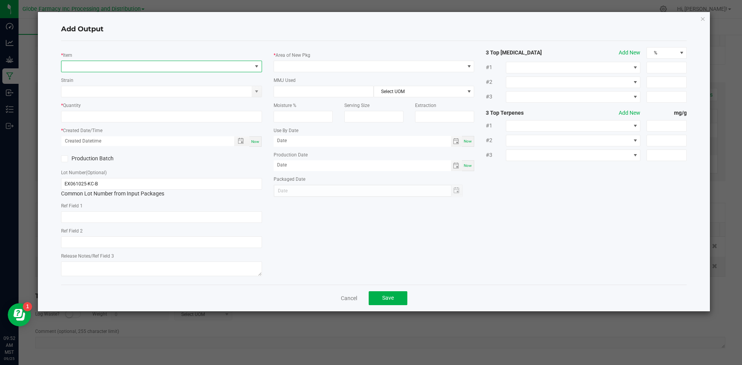
click at [102, 63] on span "NO DATA FOUND" at bounding box center [156, 66] width 190 height 11
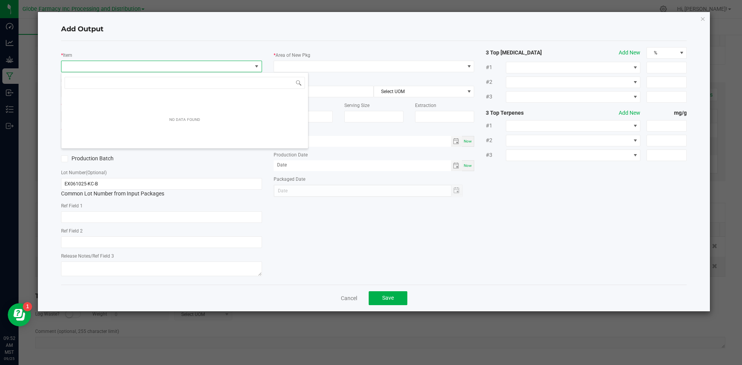
scroll to position [12, 201]
type input "L"
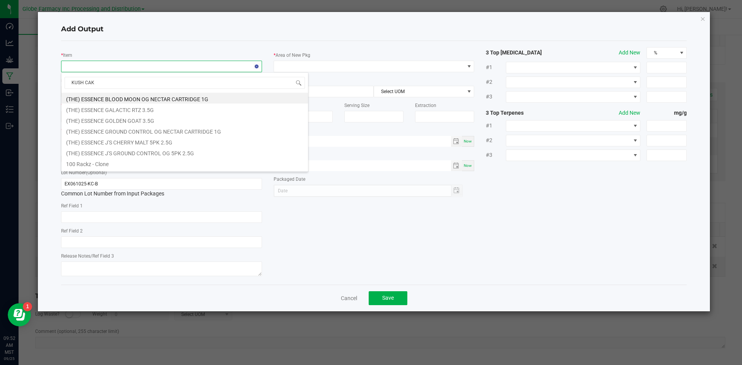
type input "KUSH CAKE"
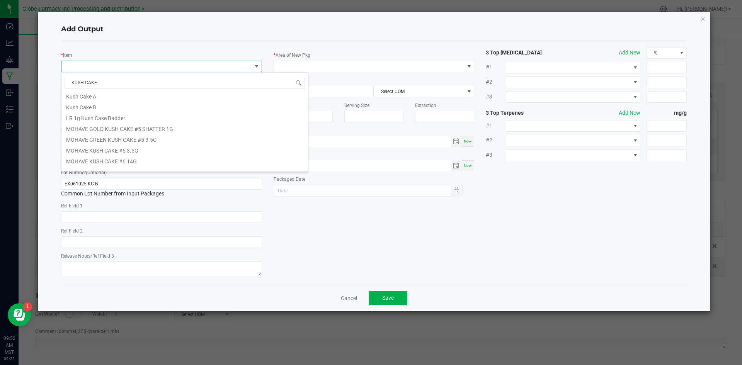
scroll to position [77, 0]
click at [152, 126] on li "LR 1g Kush Cake Badder" at bounding box center [184, 129] width 247 height 11
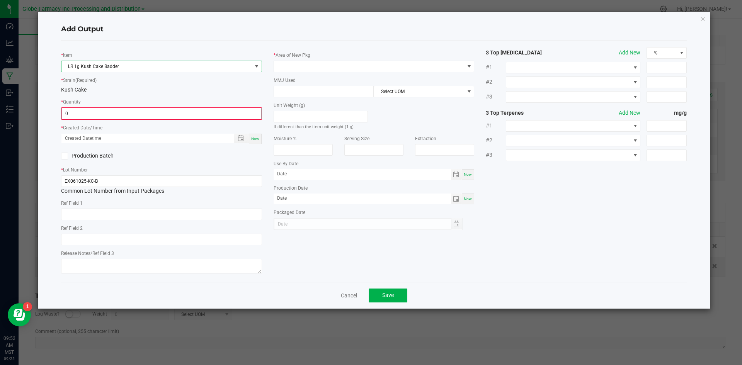
click at [152, 114] on input "0" at bounding box center [161, 113] width 199 height 11
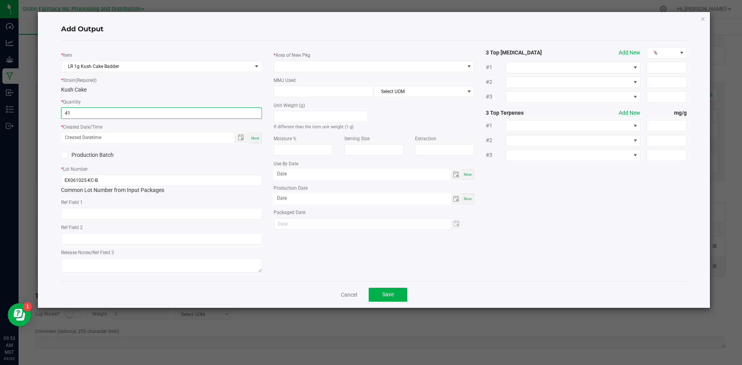
type input "41 ea"
click at [259, 135] on div "Now" at bounding box center [255, 138] width 12 height 10
type input "[DATE] 9:52 AM"
type input "[DATE]"
click at [173, 210] on input "text" at bounding box center [161, 214] width 201 height 12
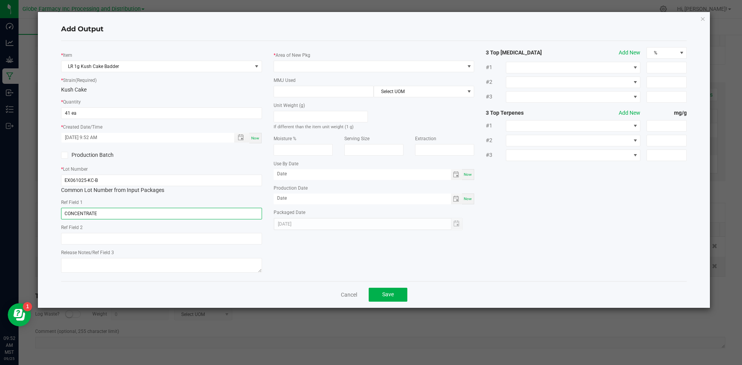
type input "CONCENTRATE"
type input "KUSH CAKE"
type textarea "[DATE]"
click at [347, 63] on span at bounding box center [369, 66] width 190 height 11
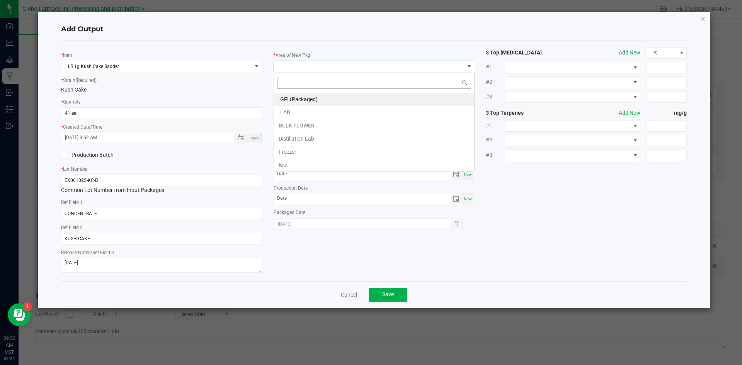
scroll to position [12, 201]
click at [328, 96] on li ".GFI (Packaged)" at bounding box center [374, 99] width 200 height 13
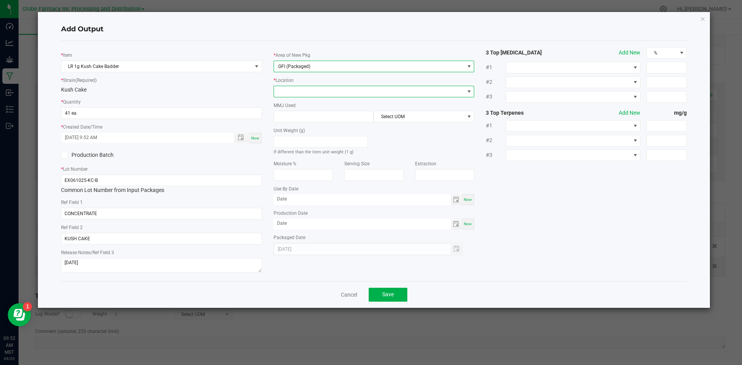
click at [314, 92] on span at bounding box center [369, 91] width 190 height 11
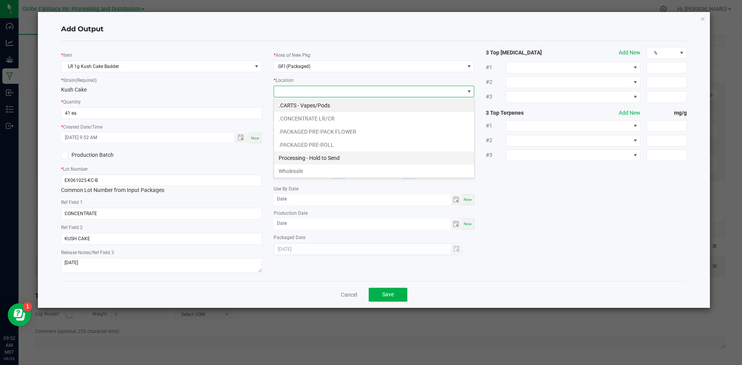
click at [325, 157] on li "Processing - Hold to Send" at bounding box center [374, 157] width 200 height 13
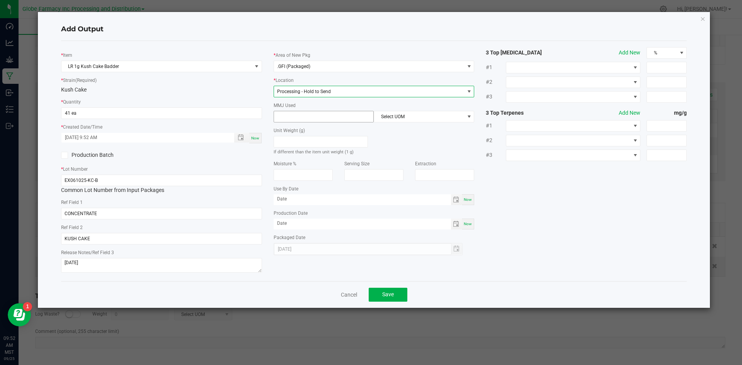
click at [309, 116] on input at bounding box center [324, 116] width 100 height 11
type input "1"
click at [398, 114] on span "Select UOM" at bounding box center [419, 116] width 90 height 11
click at [398, 115] on span "Select UOM" at bounding box center [419, 116] width 90 height 11
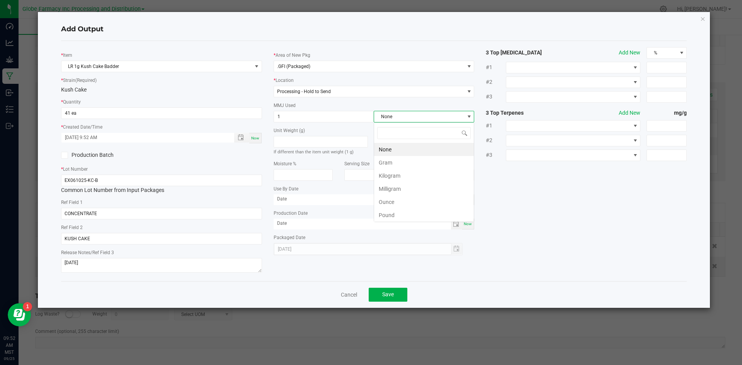
scroll to position [12, 100]
click at [405, 158] on li "Gram" at bounding box center [424, 162] width 100 height 13
click at [379, 293] on button "Save" at bounding box center [388, 295] width 39 height 14
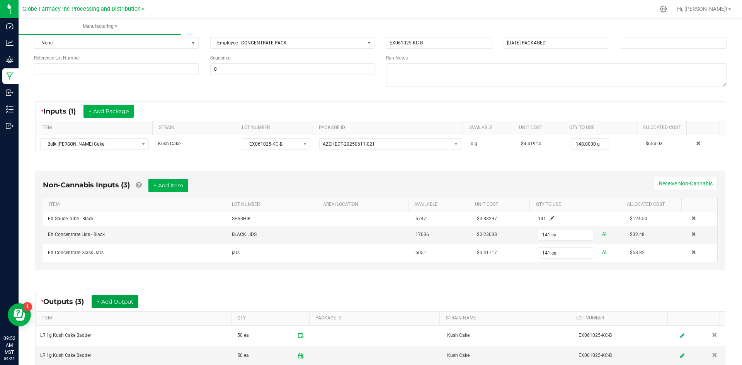
scroll to position [0, 0]
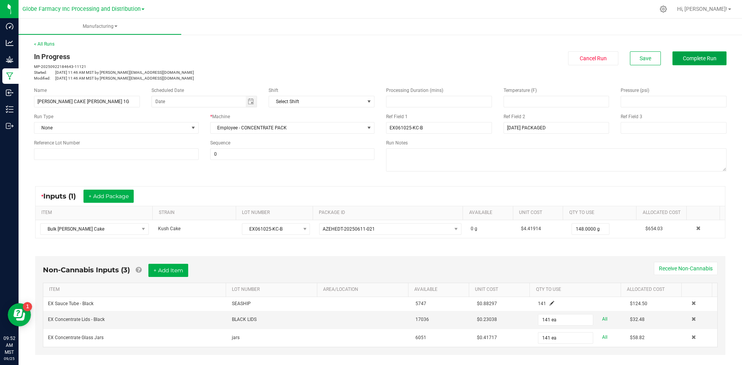
click at [684, 58] on span "Complete Run" at bounding box center [700, 58] width 34 height 6
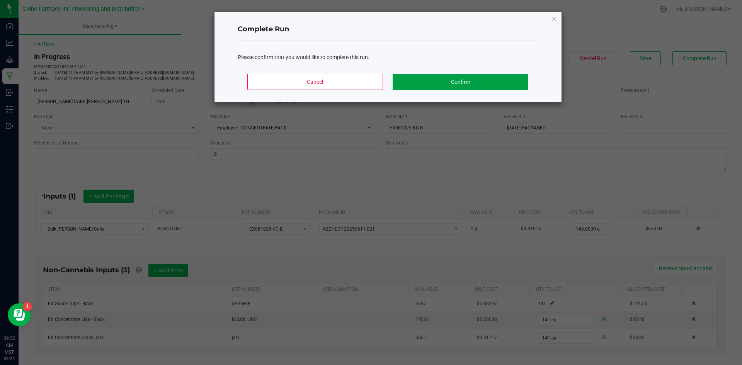
click at [444, 78] on button "Confirm" at bounding box center [460, 82] width 135 height 16
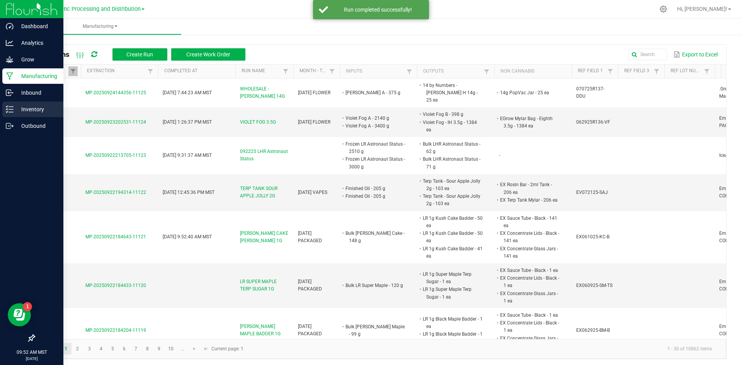
click at [35, 108] on p "Inventory" at bounding box center [37, 109] width 46 height 9
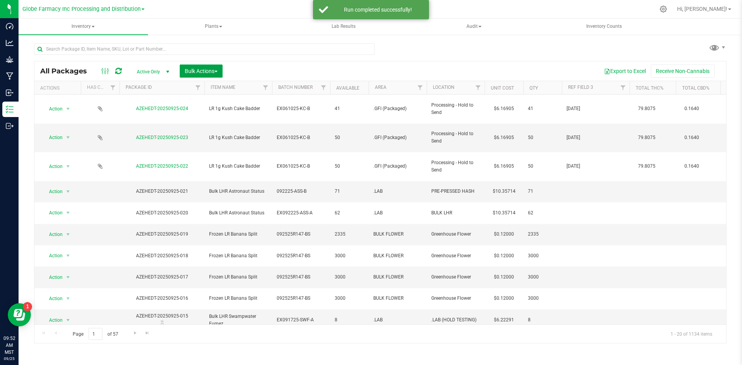
click at [206, 71] on span "Bulk Actions" at bounding box center [201, 71] width 33 height 6
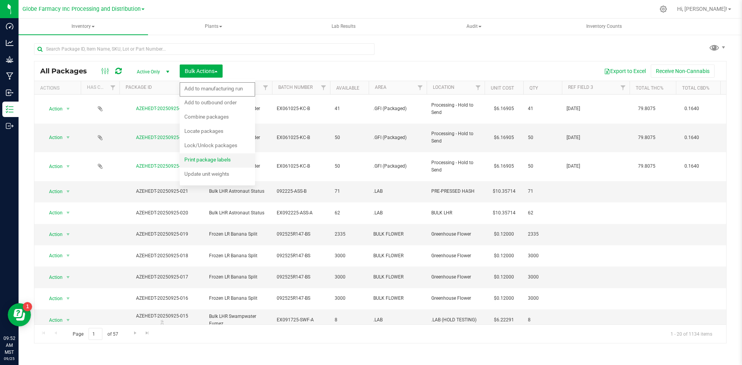
click at [223, 163] on div "Print package labels" at bounding box center [212, 161] width 57 height 12
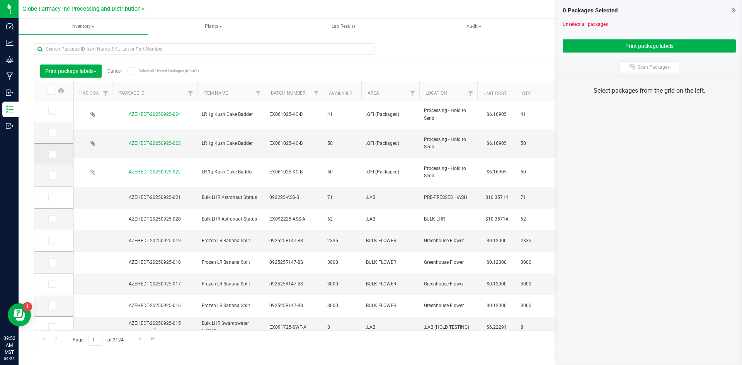
click at [52, 154] on icon at bounding box center [51, 154] width 5 height 0
click at [0, 0] on input "checkbox" at bounding box center [0, 0] width 0 height 0
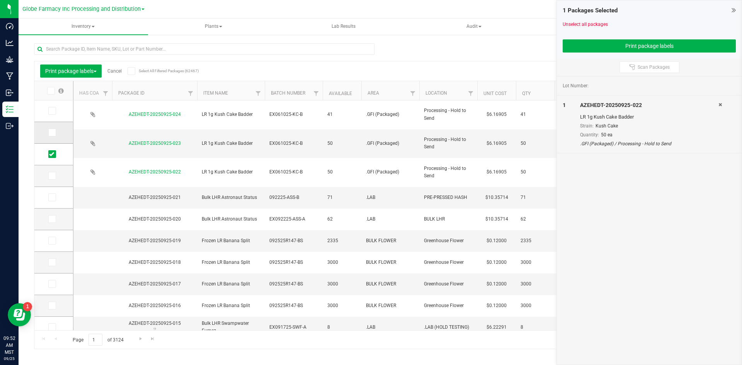
click at [49, 133] on icon at bounding box center [51, 133] width 5 height 0
click at [0, 0] on input "checkbox" at bounding box center [0, 0] width 0 height 0
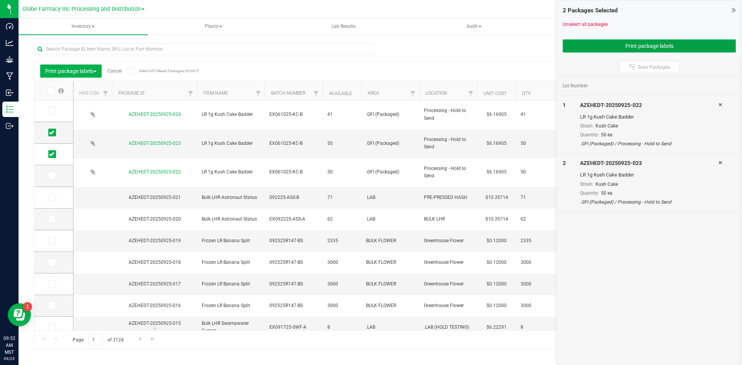
click at [577, 50] on button "Print package labels" at bounding box center [649, 45] width 173 height 13
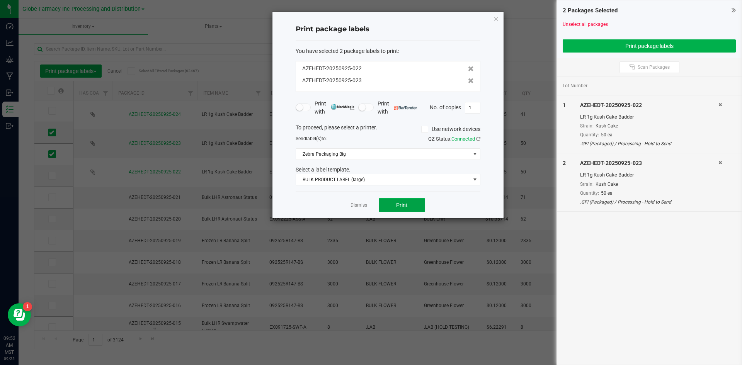
click at [407, 207] on span "Print" at bounding box center [402, 205] width 12 height 6
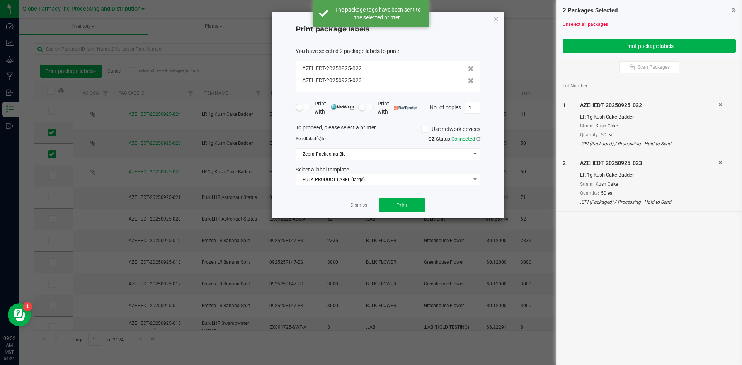
click at [387, 178] on span "BULK PRODUCT LABEL (large)" at bounding box center [383, 179] width 174 height 11
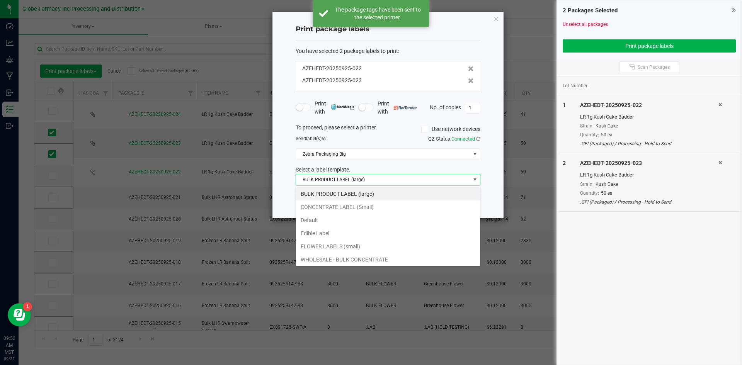
scroll to position [12, 185]
click at [364, 205] on li "CONCENTRATE LABEL (Small)" at bounding box center [388, 207] width 184 height 13
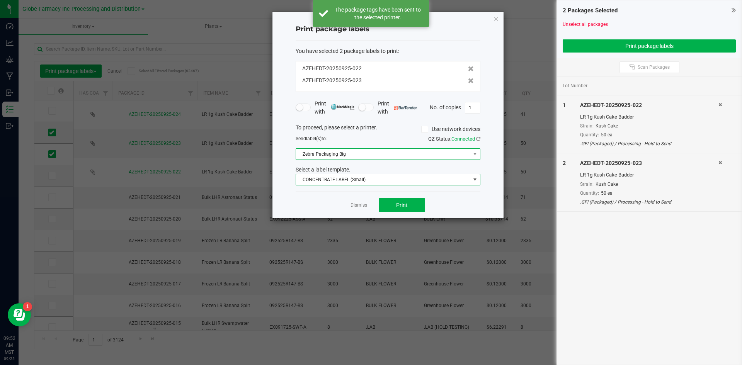
click at [355, 158] on span "Zebra Packaging Big" at bounding box center [383, 154] width 174 height 11
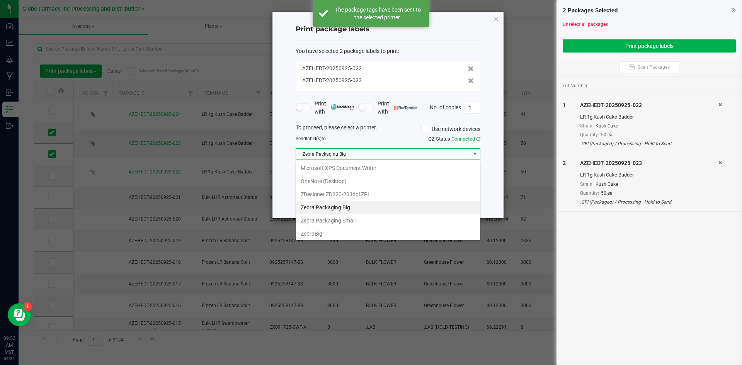
scroll to position [93, 0]
click at [358, 204] on Small "Zebra Packaging Small" at bounding box center [388, 207] width 184 height 13
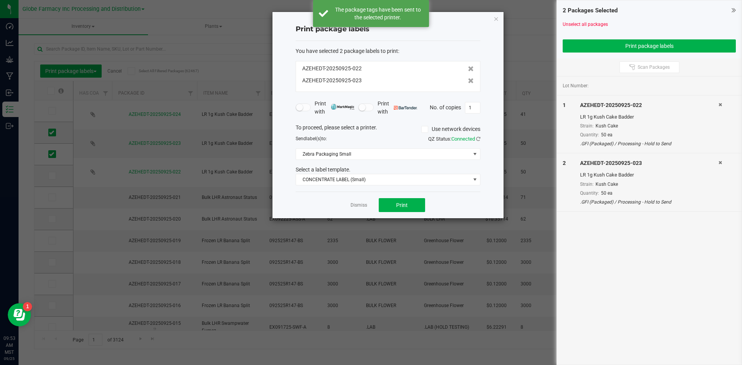
click at [476, 114] on div "Print with Print with No. of copies 1" at bounding box center [388, 108] width 185 height 16
click at [470, 104] on input "1" at bounding box center [472, 107] width 15 height 11
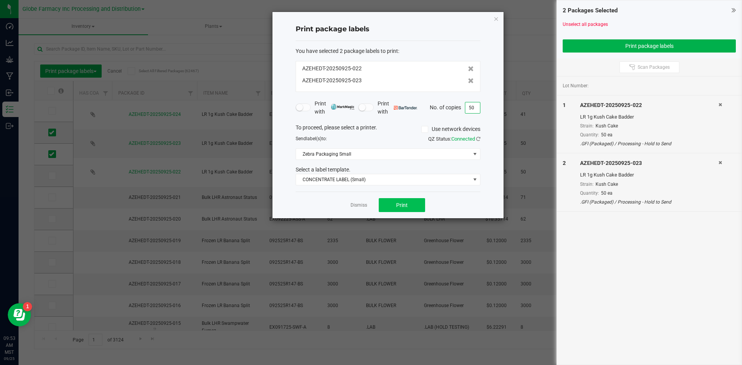
type input "50"
click at [387, 209] on button "Print" at bounding box center [402, 205] width 46 height 14
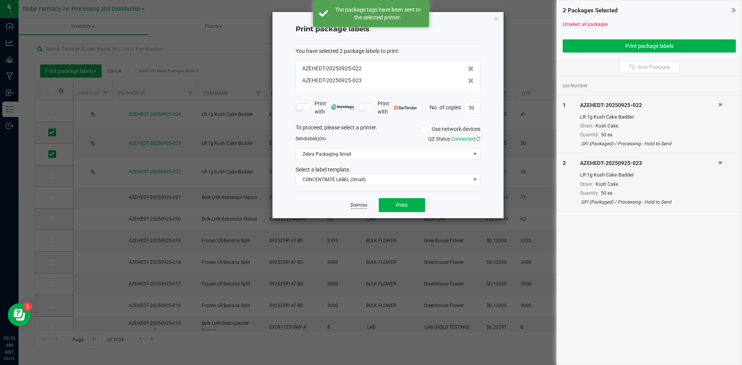
click at [360, 205] on link "Dismiss" at bounding box center [358, 205] width 17 height 7
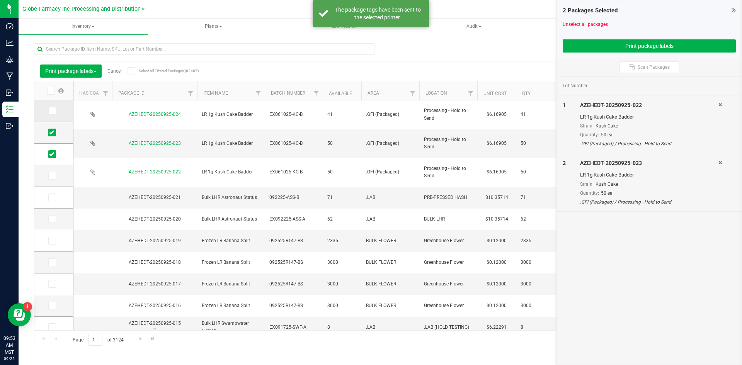
click at [53, 107] on span at bounding box center [52, 111] width 8 height 8
click at [0, 0] on input "checkbox" at bounding box center [0, 0] width 0 height 0
click at [52, 133] on icon at bounding box center [51, 133] width 5 height 0
click at [0, 0] on input "checkbox" at bounding box center [0, 0] width 0 height 0
click at [53, 154] on icon at bounding box center [51, 154] width 5 height 0
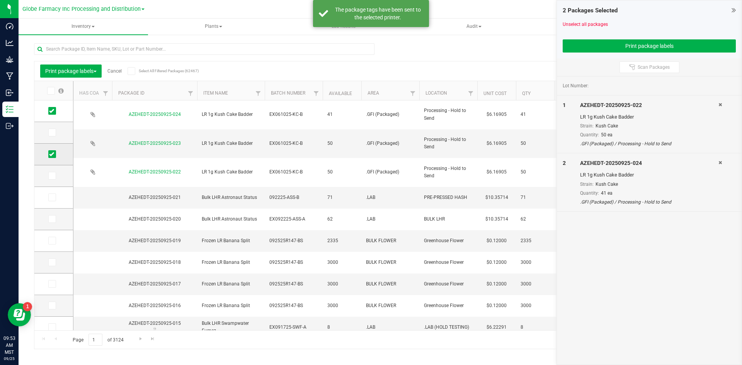
click at [0, 0] on input "checkbox" at bounding box center [0, 0] width 0 height 0
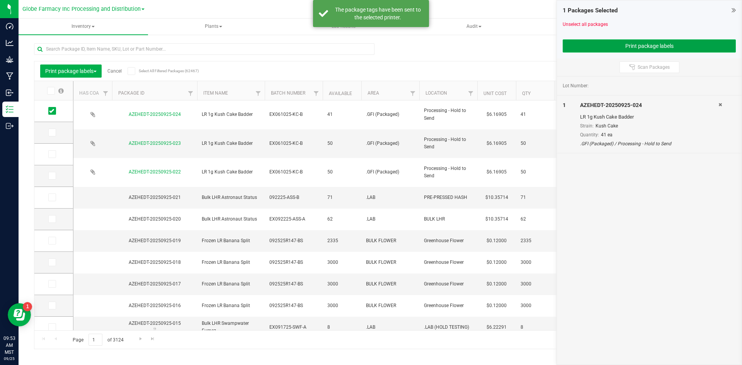
click at [630, 42] on button "Print package labels" at bounding box center [649, 45] width 173 height 13
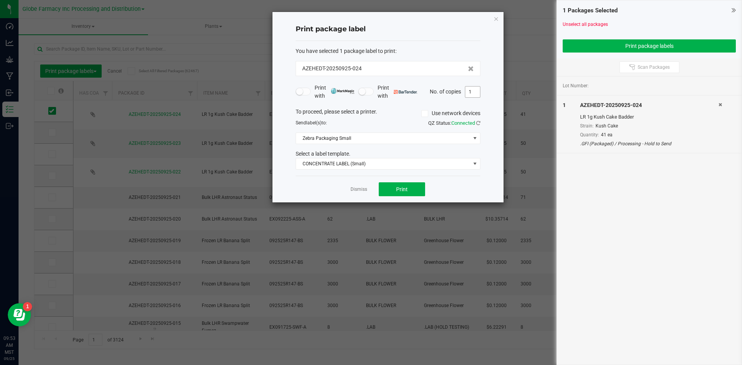
click at [473, 94] on input "1" at bounding box center [472, 92] width 15 height 11
click at [415, 186] on button "Print" at bounding box center [402, 189] width 46 height 14
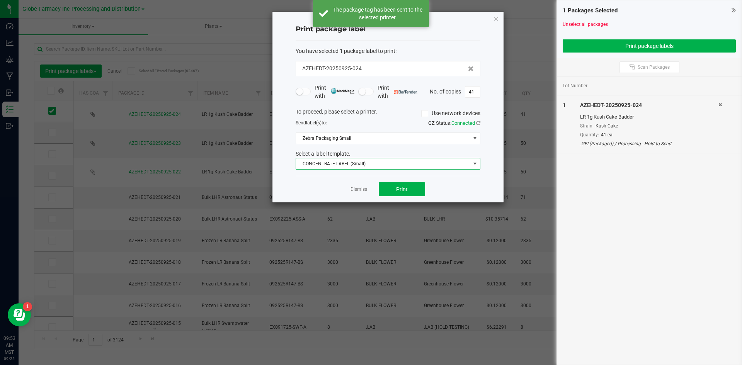
click at [369, 167] on span "CONCENTRATE LABEL (Small)" at bounding box center [383, 163] width 174 height 11
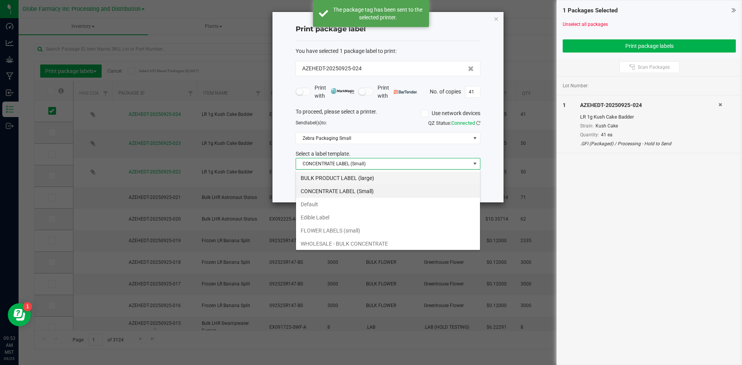
scroll to position [12, 185]
click at [352, 178] on li "BULK PRODUCT LABEL (large)" at bounding box center [388, 178] width 184 height 13
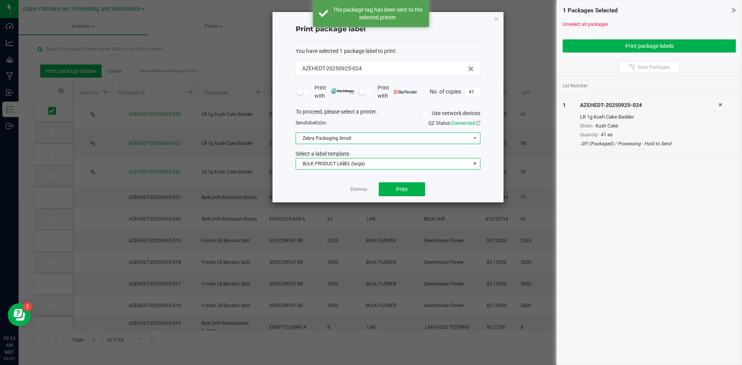
click at [353, 140] on span "Zebra Packaging Small" at bounding box center [383, 138] width 174 height 11
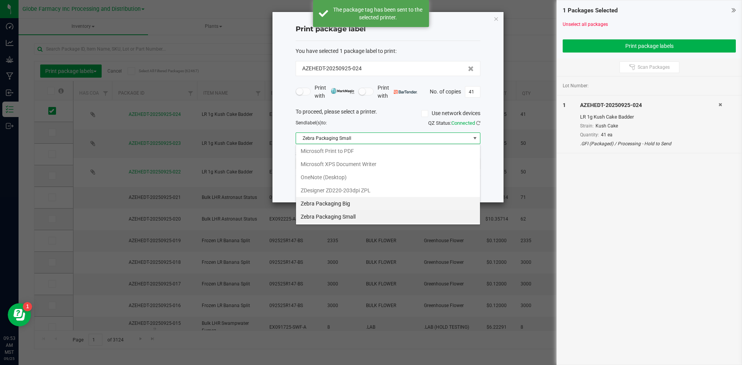
click at [352, 204] on Big "Zebra Packaging Big" at bounding box center [388, 203] width 184 height 13
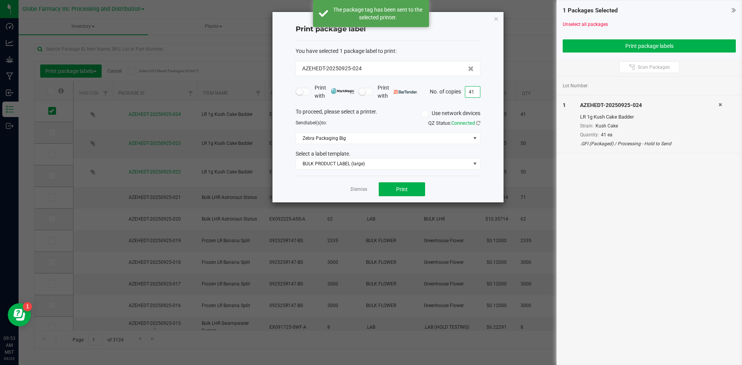
click at [477, 92] on input "41" at bounding box center [472, 92] width 15 height 11
type input "1"
click at [402, 185] on button "Print" at bounding box center [402, 189] width 46 height 14
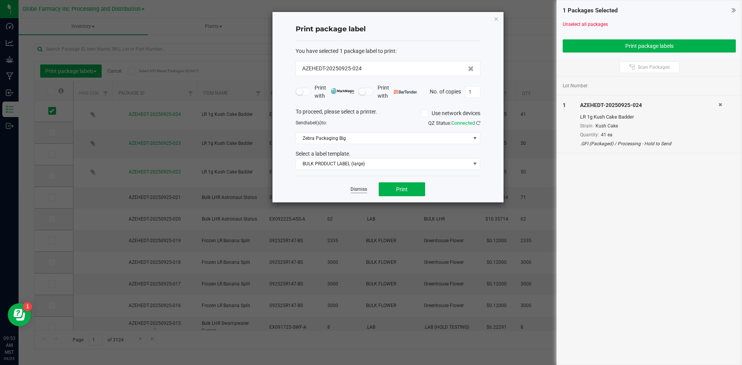
click at [360, 190] on link "Dismiss" at bounding box center [358, 189] width 17 height 7
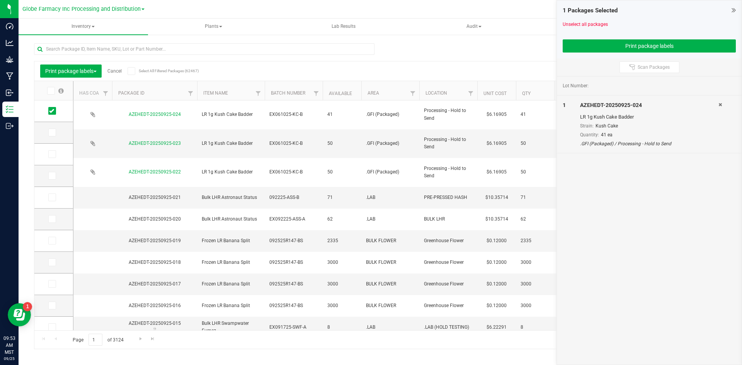
click at [116, 69] on link "Cancel" at bounding box center [114, 70] width 14 height 5
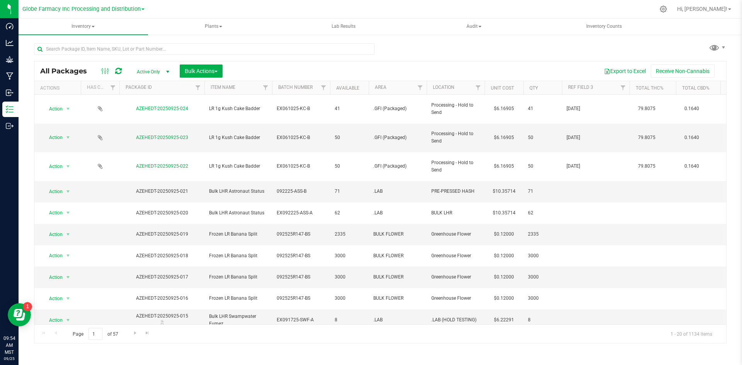
click at [116, 70] on icon at bounding box center [118, 71] width 7 height 8
